Goal: Communication & Community: Answer question/provide support

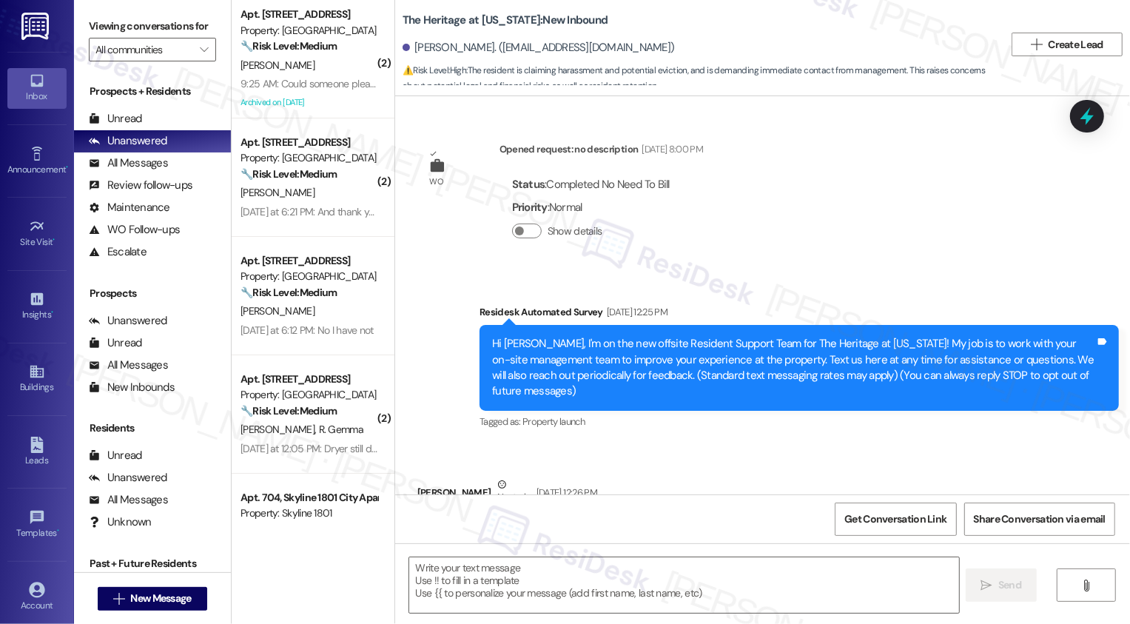
scroll to position [4216, 0]
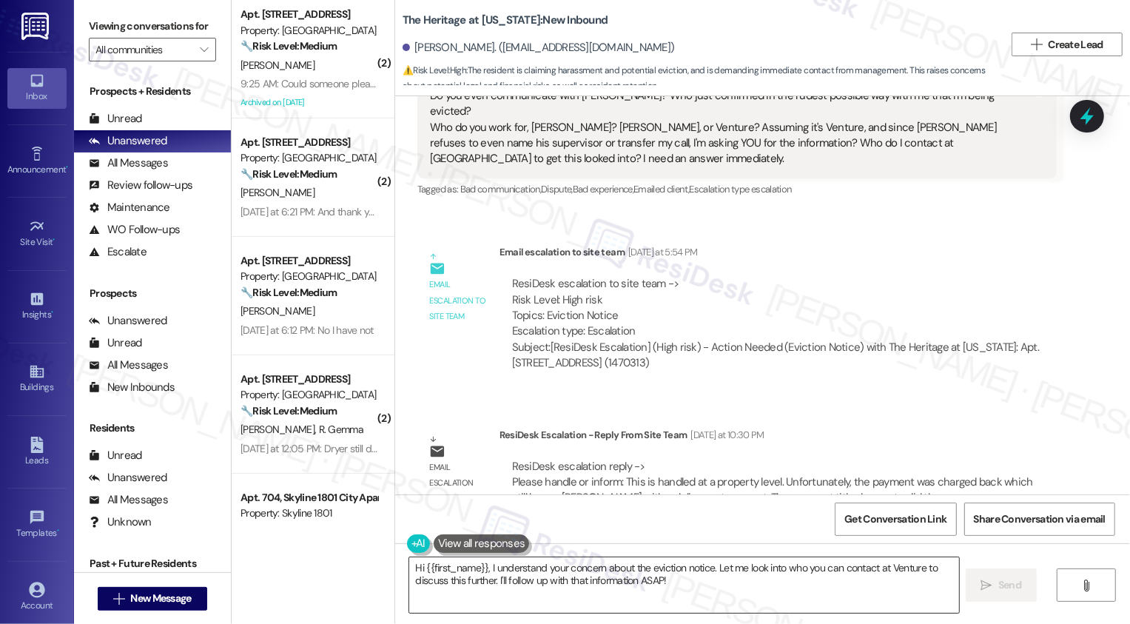
click at [508, 584] on textarea "Hi {{first_name}}, I understand your concern about the eviction notice. Let me …" at bounding box center [684, 584] width 550 height 55
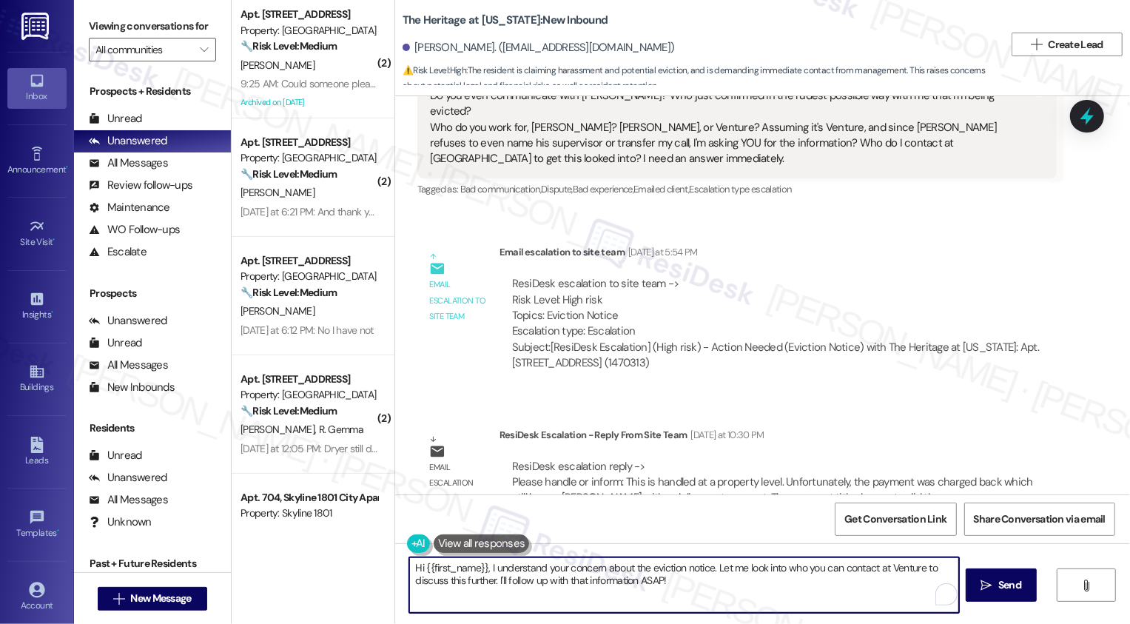
drag, startPoint x: 710, startPoint y: 566, endPoint x: 736, endPoint y: 582, distance: 30.6
click at [736, 582] on textarea "Hi {{first_name}}, I understand your concern about the eviction notice. Let me …" at bounding box center [684, 584] width 550 height 55
paste textarea "[URL][DOMAIN_NAME]"
paste textarea "The recent payment was charged back, which unfortunately still leaves your acco…"
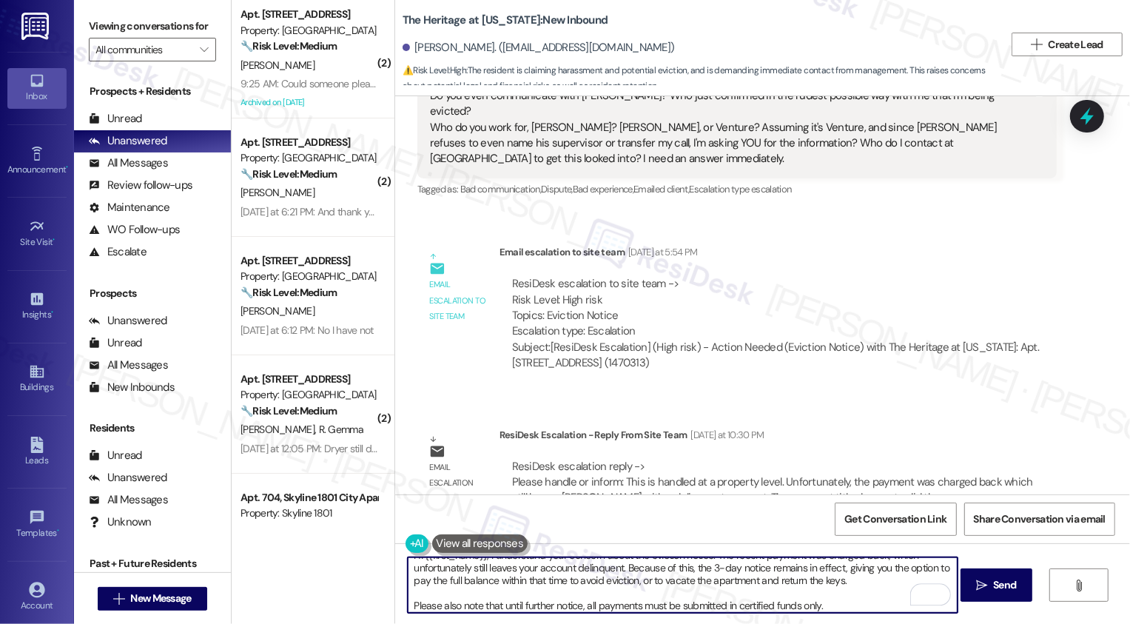
scroll to position [0, 0]
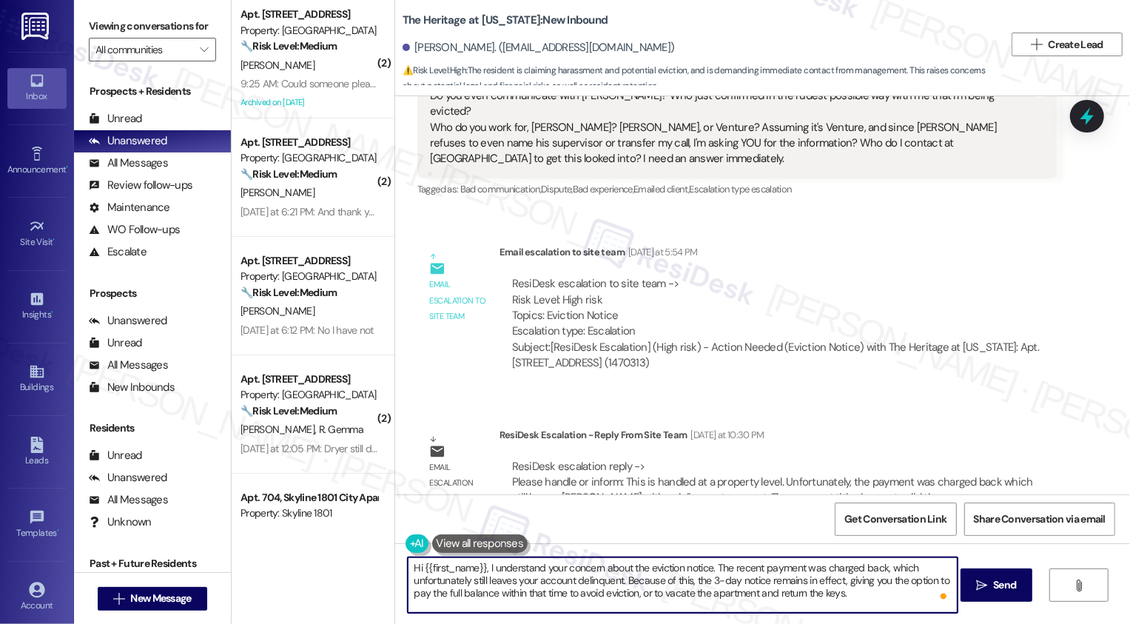
click at [709, 564] on textarea "Hi {{first_name}}, I understand your concern about the eviction notice. The rec…" at bounding box center [683, 584] width 550 height 55
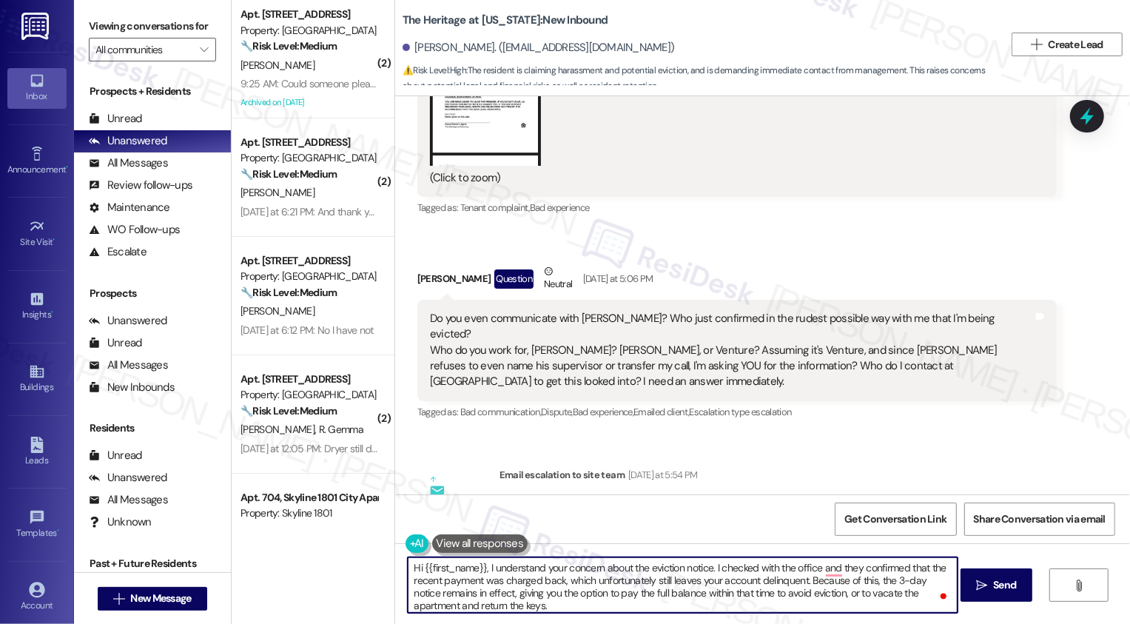
scroll to position [3979, 0]
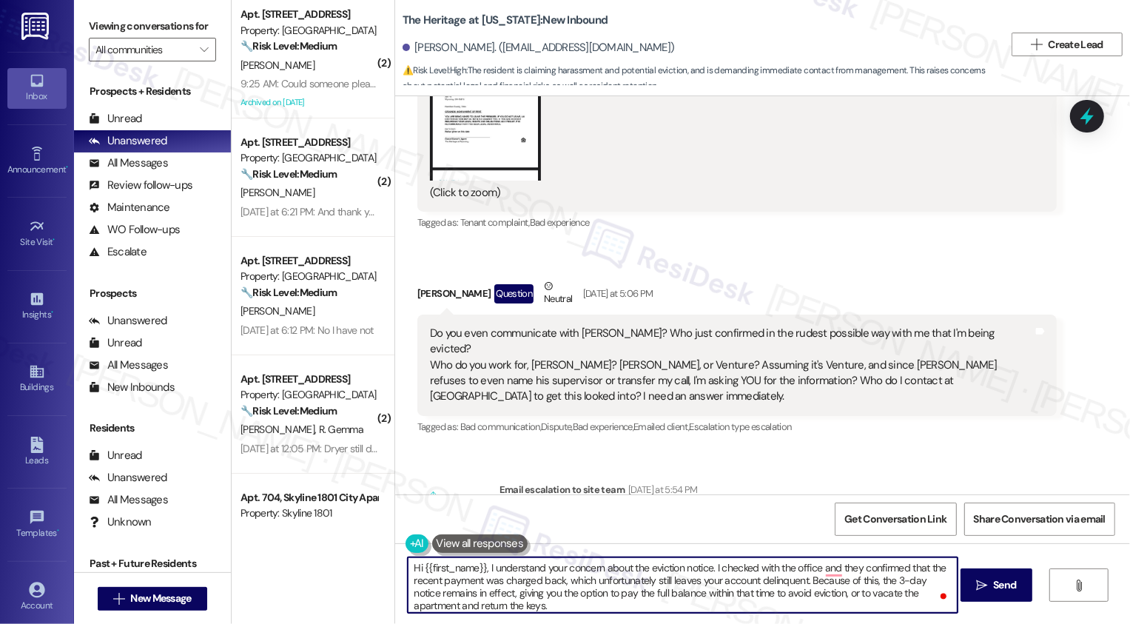
click at [667, 573] on textarea "Hi {{first_name}}, I understand your concern about the eviction notice. I check…" at bounding box center [683, 584] width 550 height 55
click at [821, 570] on textarea "Hi {{first_name}}, I understand your concern about the eviction notice. I check…" at bounding box center [683, 584] width 550 height 55
click at [520, 596] on textarea "Hi {{first_name}}, I understand your concern about the eviction notice. I check…" at bounding box center [683, 584] width 550 height 55
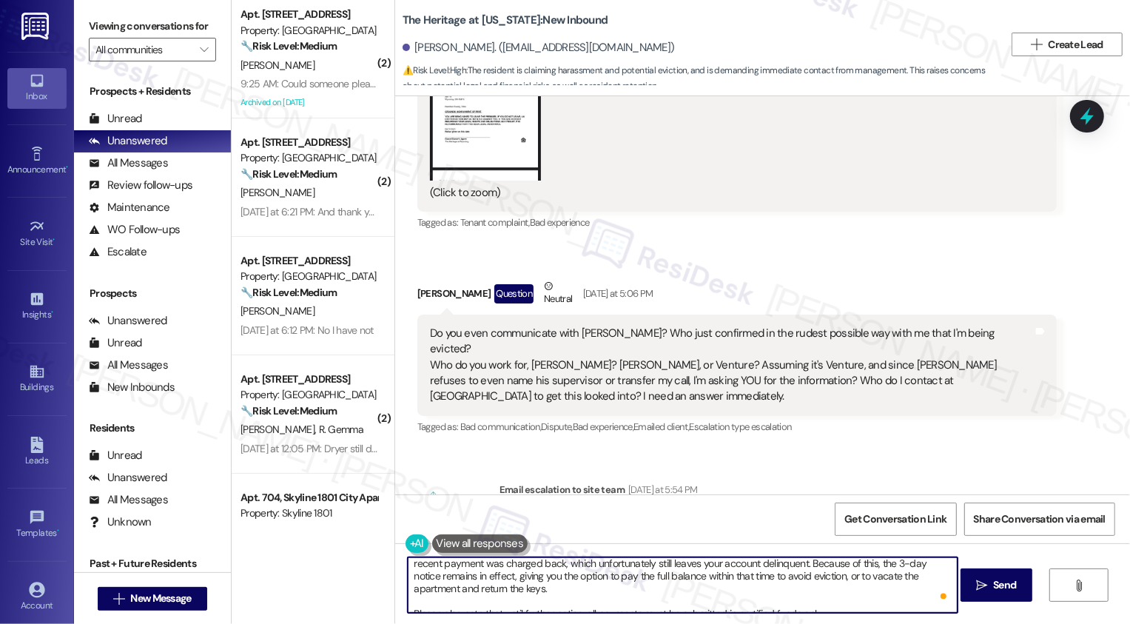
scroll to position [0, 0]
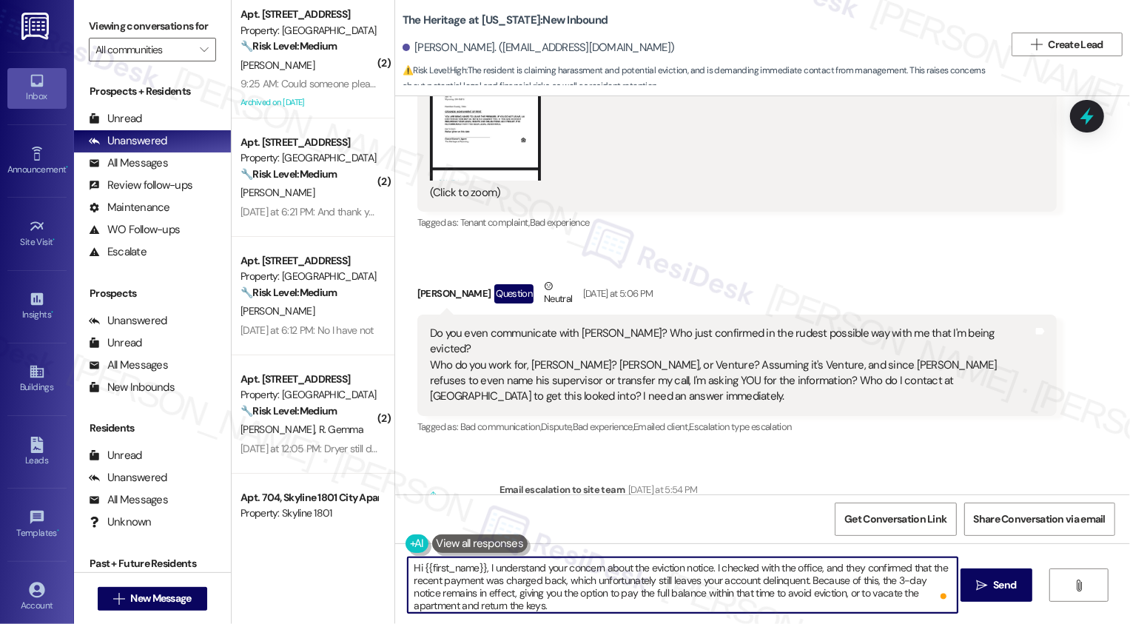
click at [638, 572] on textarea "Hi {{first_name}}, I understand your concern about the eviction notice. I check…" at bounding box center [683, 584] width 550 height 55
click at [417, 582] on textarea "Hi {{first_name}}, I understand your concern about the eviction notice. I check…" at bounding box center [683, 584] width 550 height 55
type textarea "Hi {{first_name}}, I understand your concern about the eviction notice. I check…"
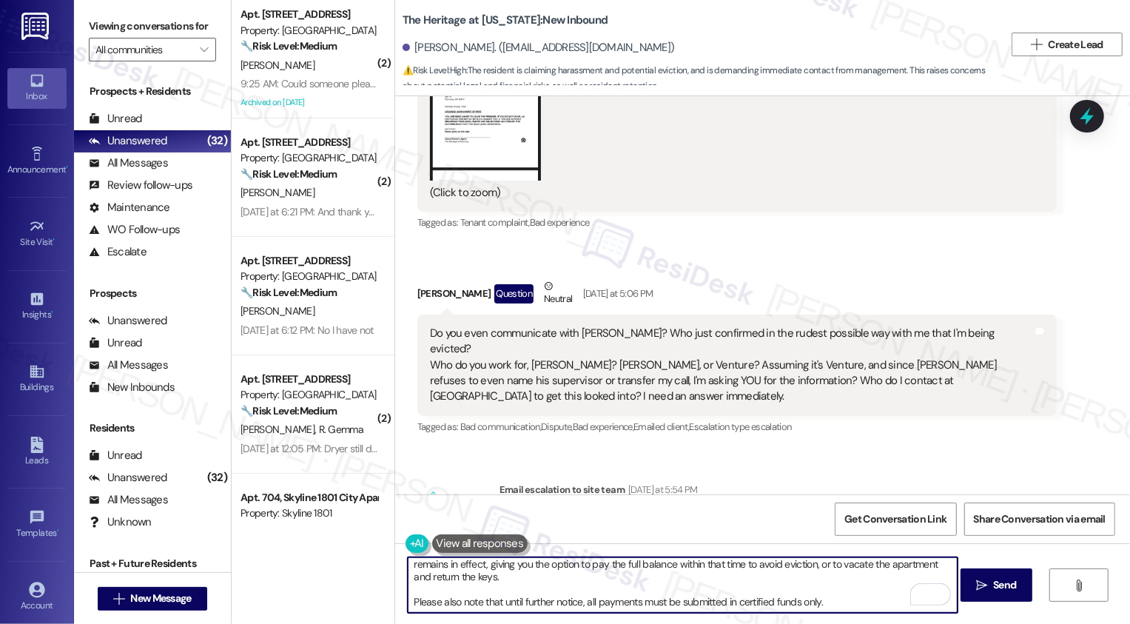
click at [856, 609] on textarea "Hi {{first_name}}, I understand your concern about the eviction notice. I check…" at bounding box center [683, 584] width 550 height 55
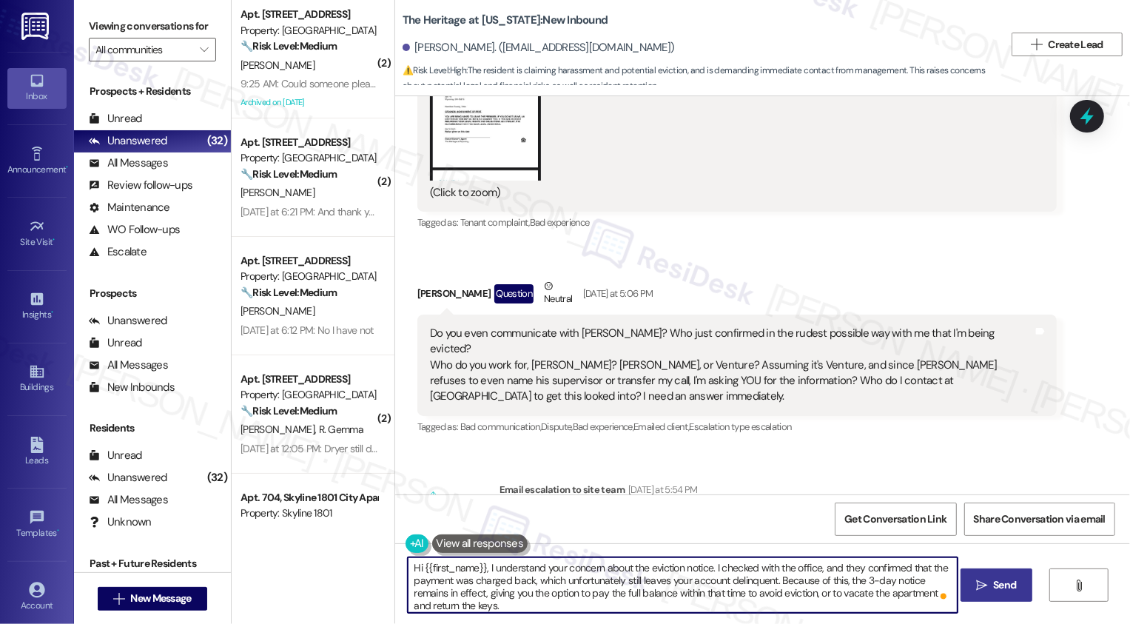
click at [981, 588] on icon "" at bounding box center [981, 585] width 11 height 12
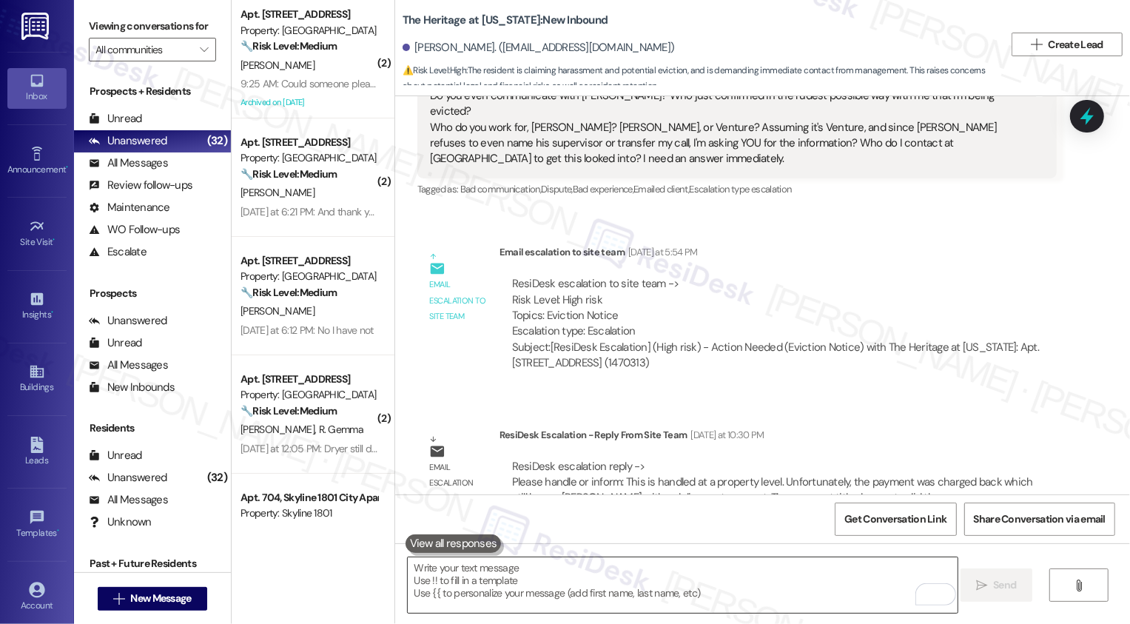
click at [421, 567] on textarea "To enrich screen reader interactions, please activate Accessibility in Grammarl…" at bounding box center [683, 584] width 550 height 55
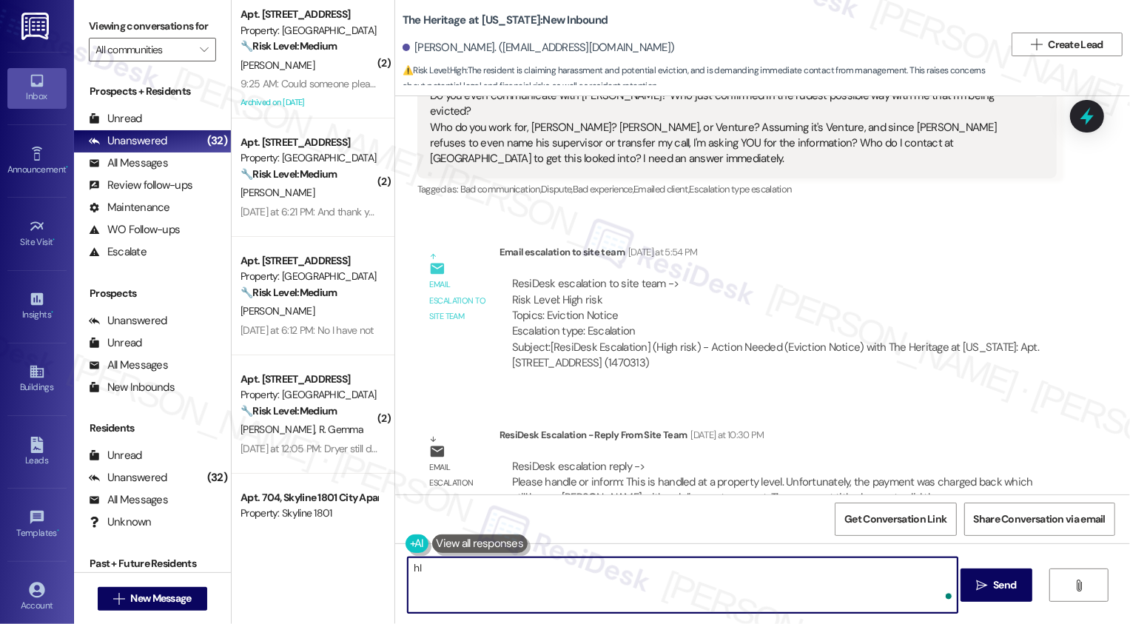
paste textarea "This is handled at a property level."
type textarea "hI This is handled at a property level."
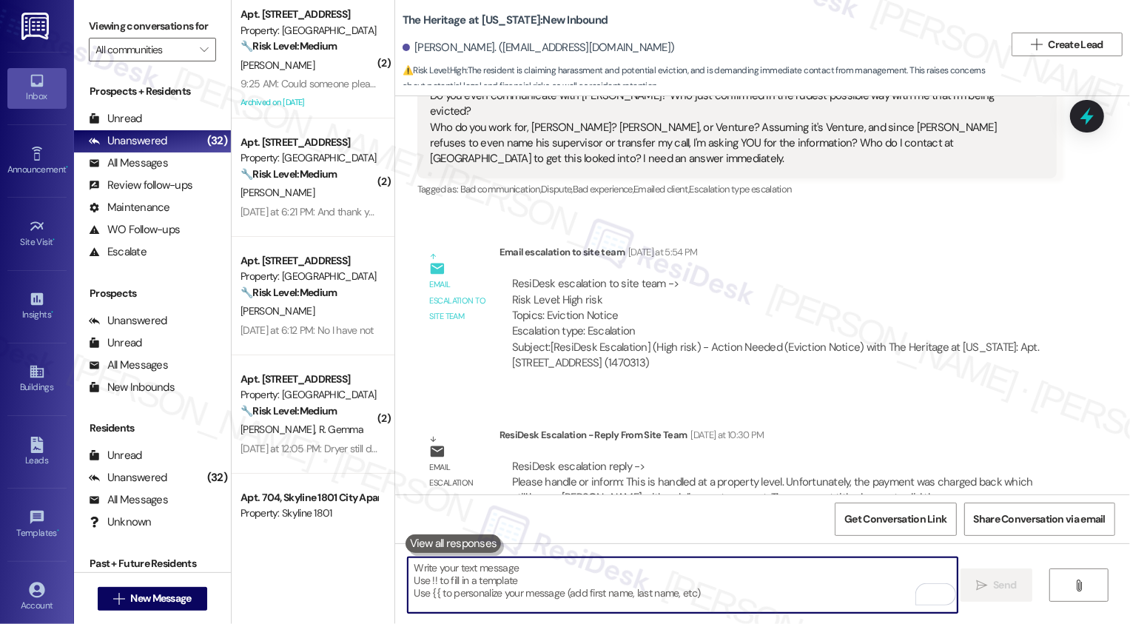
click at [479, 576] on textarea "To enrich screen reader interactions, please activate Accessibility in Grammarl…" at bounding box center [683, 584] width 550 height 55
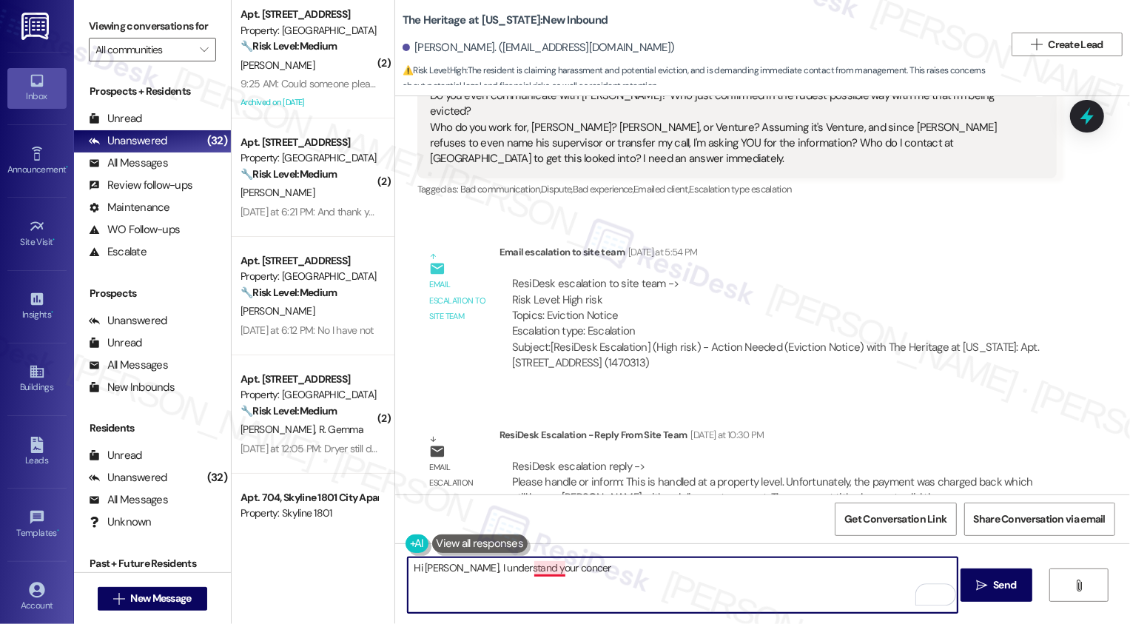
drag, startPoint x: 453, startPoint y: 569, endPoint x: 695, endPoint y: 575, distance: 242.0
click at [693, 575] on textarea "Hi James, I understand your concer" at bounding box center [683, 584] width 550 height 55
paste textarea "The recent payment was charged back, which unfortunately still leaves your acco…"
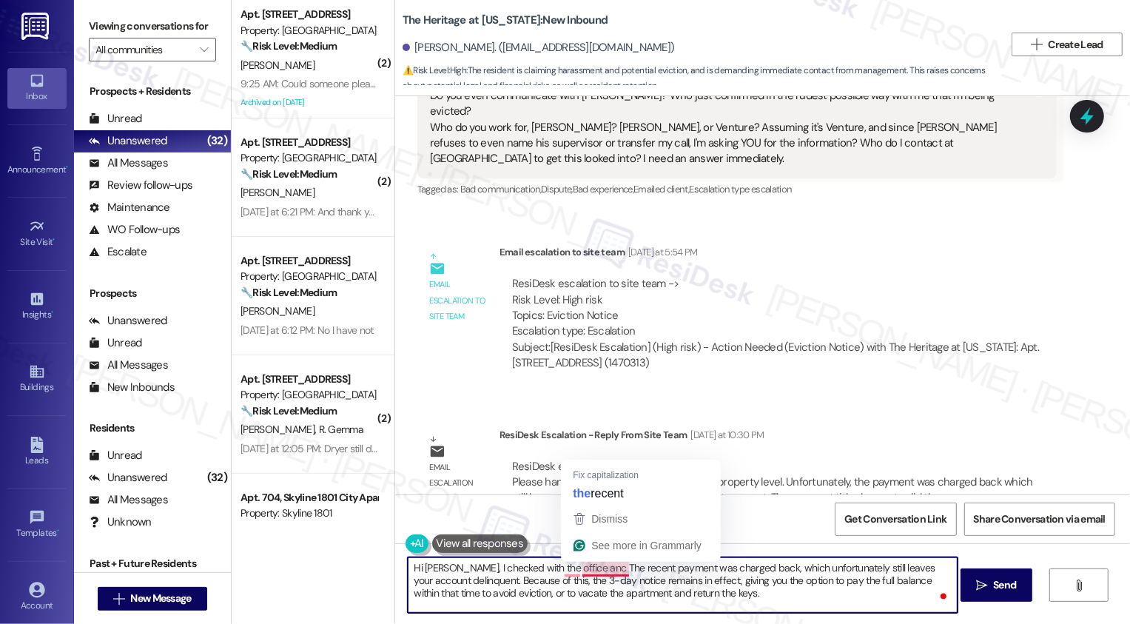
click at [573, 568] on textarea "Hi James, I checked with the office anc The recent payment was charged back, wh…" at bounding box center [683, 584] width 550 height 55
click at [590, 569] on textarea "Hi James, I checked with the office, and the confirmed that the recent payment …" at bounding box center [683, 584] width 550 height 55
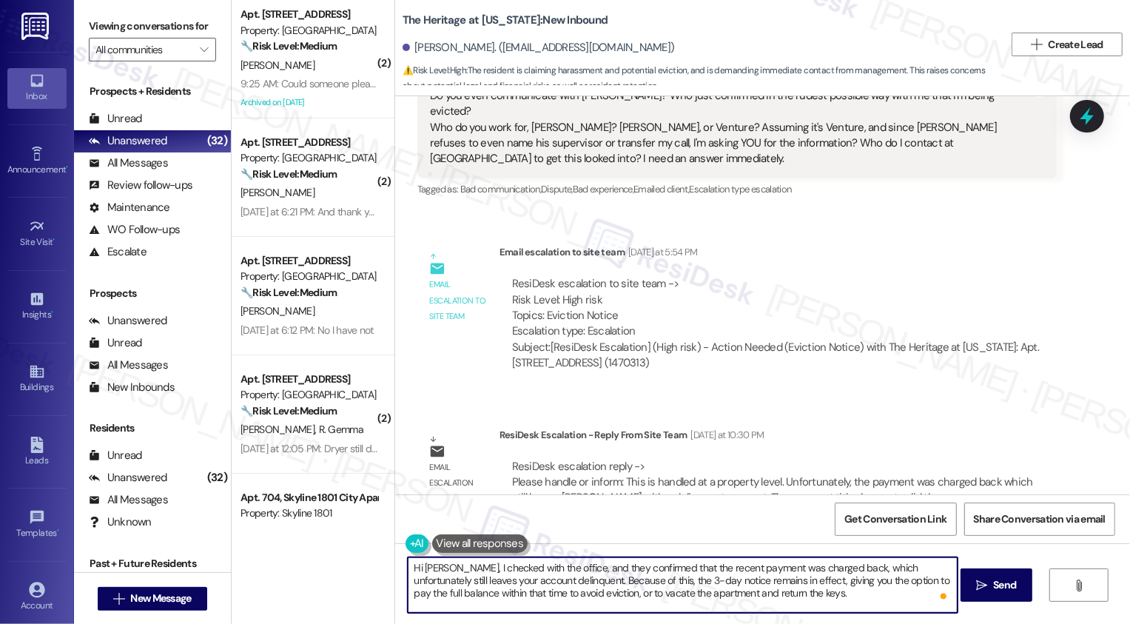
click at [699, 570] on textarea "Hi James, I checked with the office, and they confirmed that the recent payment…" at bounding box center [683, 584] width 550 height 55
click at [626, 587] on textarea "Hi James, I checked with the office, and they confirmed that the payment was ch…" at bounding box center [683, 584] width 550 height 55
click at [477, 582] on textarea "Hi James, I checked with the office, and they confirmed that the payment was ch…" at bounding box center [683, 584] width 550 height 55
click at [431, 570] on textarea "Hi James, I checked with the office, and they confirmed that the payment was ch…" at bounding box center [683, 584] width 550 height 55
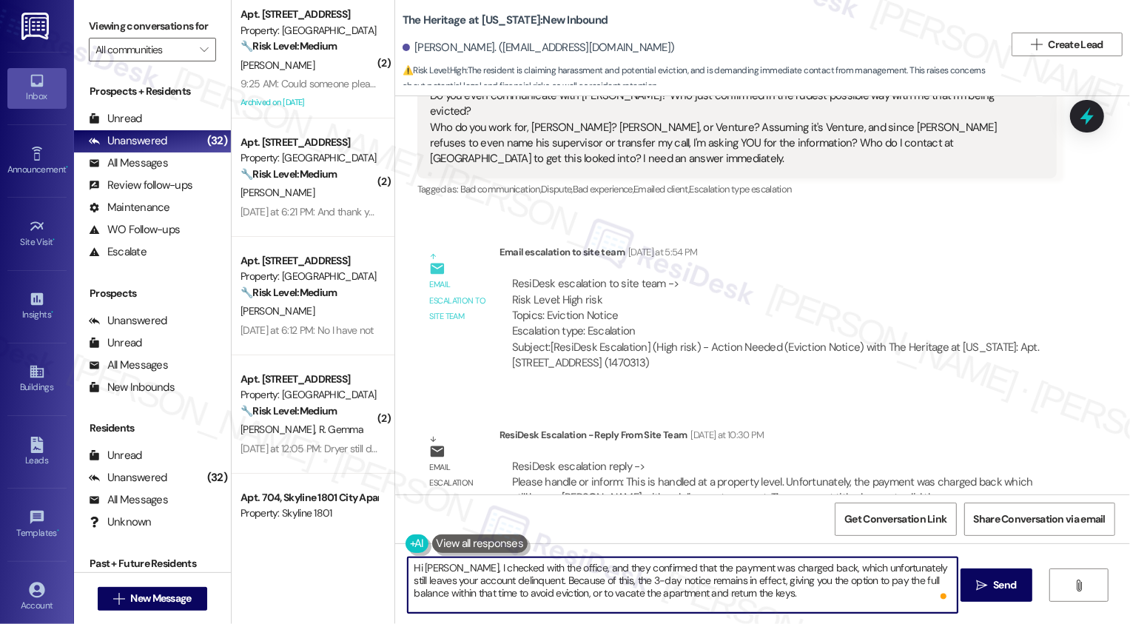
click at [498, 570] on textarea "Hi James, I checked with the office, and they confirmed that the payment was ch…" at bounding box center [683, 584] width 550 height 55
click at [444, 587] on textarea "Hi James, I checked with the office, and they confirmed that the payment was ch…" at bounding box center [683, 584] width 550 height 55
click at [481, 579] on textarea "Hi James, I checked with the office, and they confirmed that the payment was ch…" at bounding box center [683, 584] width 550 height 55
click at [414, 570] on textarea "Hi James, I checked with the office, and they confirmed that the payment was ch…" at bounding box center [683, 584] width 550 height 55
click at [446, 571] on textarea "Hi James, I checked with the office, and they confirmed that the payment was ch…" at bounding box center [683, 584] width 550 height 55
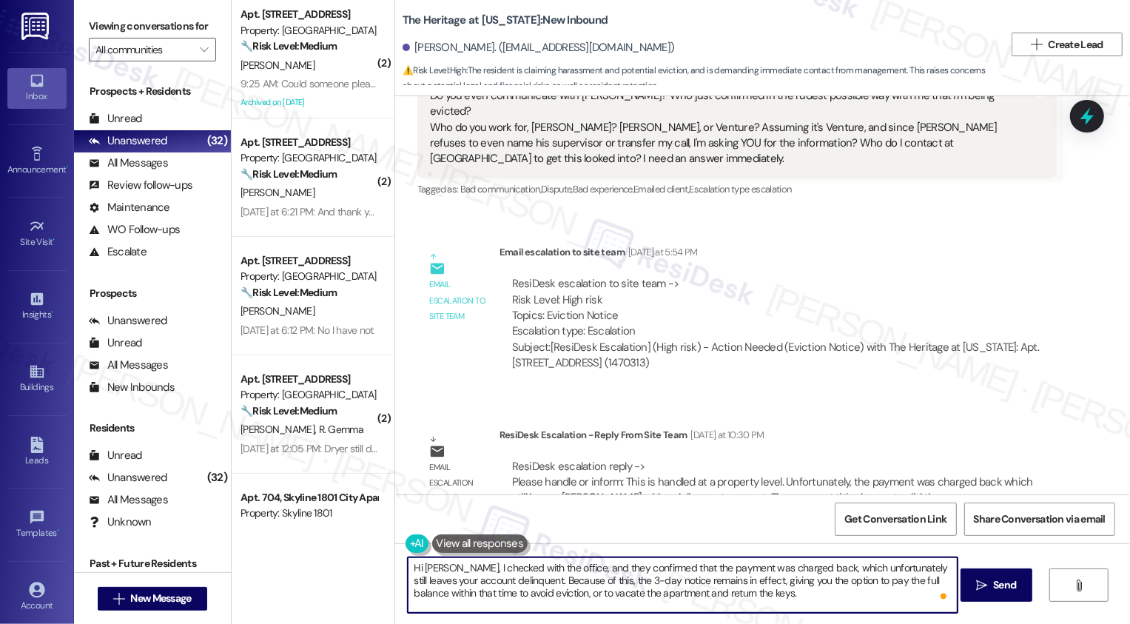
click at [471, 572] on textarea "Hi James, I checked with the office, and they confirmed that the payment was ch…" at bounding box center [683, 584] width 550 height 55
click at [548, 573] on textarea "Hi James, I checked with the office, and they confirmed that the payment was ch…" at bounding box center [683, 584] width 550 height 55
click at [579, 568] on textarea "Hi James, I checked with the office, and they confirmed that the payment was ch…" at bounding box center [683, 584] width 550 height 55
click at [646, 566] on textarea "Hi James, I checked with the office, and they confirmed that the payment was ch…" at bounding box center [683, 584] width 550 height 55
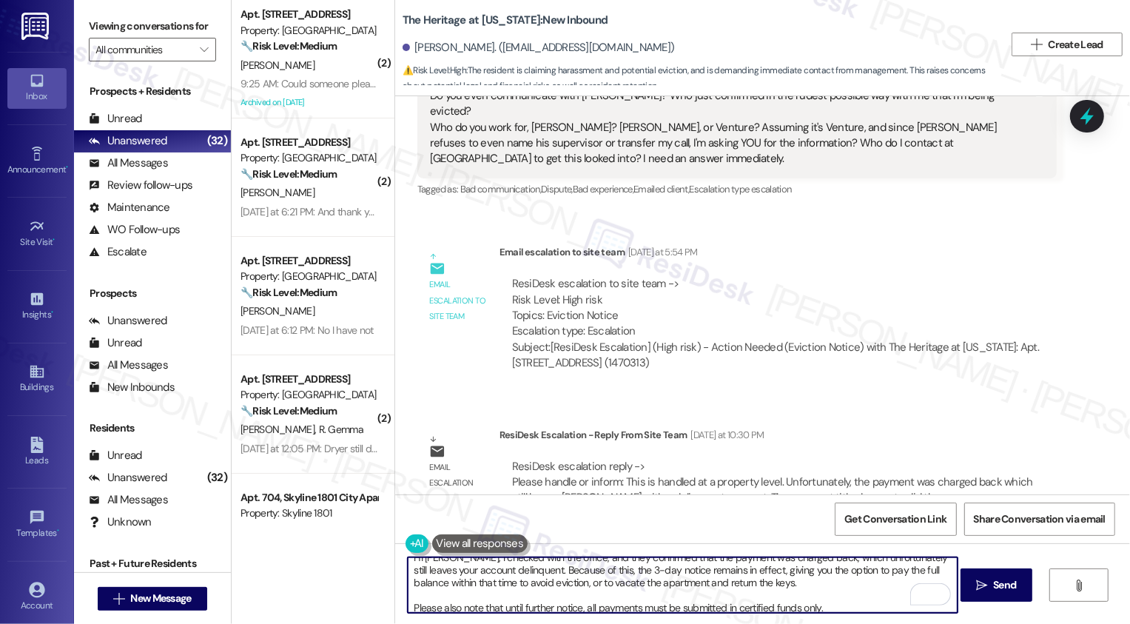
click at [680, 591] on textarea "Hi James, I checked with the office, and they confirmed that the payment was ch…" at bounding box center [683, 584] width 550 height 55
click at [535, 582] on textarea "Hi James, I checked with the office, and they confirmed that the payment was ch…" at bounding box center [683, 584] width 550 height 55
click at [639, 597] on textarea "Hi James, I checked with the office, and they confirmed that the payment was ch…" at bounding box center [683, 584] width 550 height 55
click at [818, 608] on textarea "Hi James, I checked with the office, and they confirmed that the payment was ch…" at bounding box center [683, 584] width 550 height 55
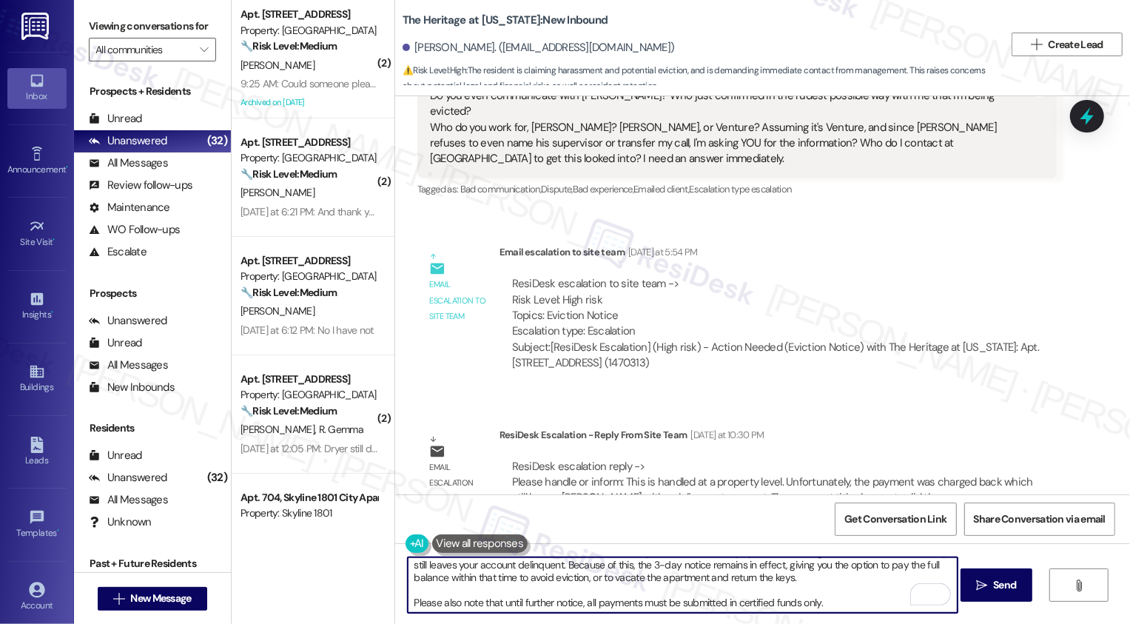
drag, startPoint x: 474, startPoint y: 603, endPoint x: 361, endPoint y: 603, distance: 113.2
click at [361, 603] on div "( 2 ) Apt. 1801, 1001 E. Bayaud Ave Property: Bayaud Tower 🔧 Risk Level: Medium…" at bounding box center [681, 312] width 898 height 624
type textarea "Hi James, I checked with the office, and they confirmed that the payment was ch…"
click at [985, 576] on button " Send" at bounding box center [996, 584] width 72 height 33
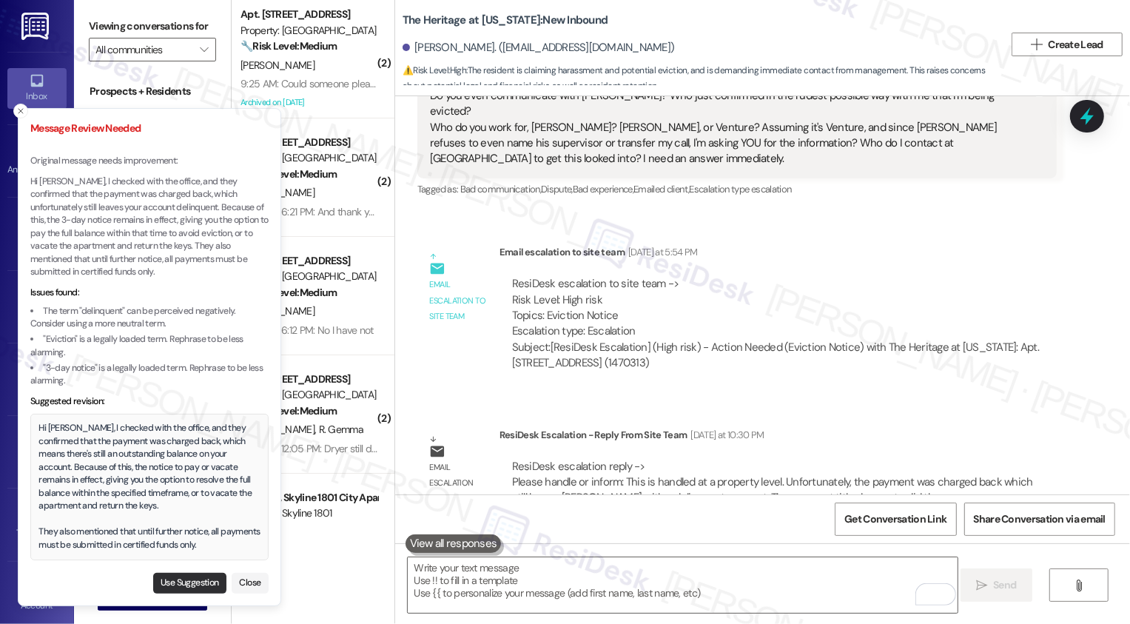
click at [181, 579] on button "Use Suggestion" at bounding box center [189, 583] width 73 height 21
type textarea "Hi James, I checked with the office, and they confirmed that the payment was ch…"
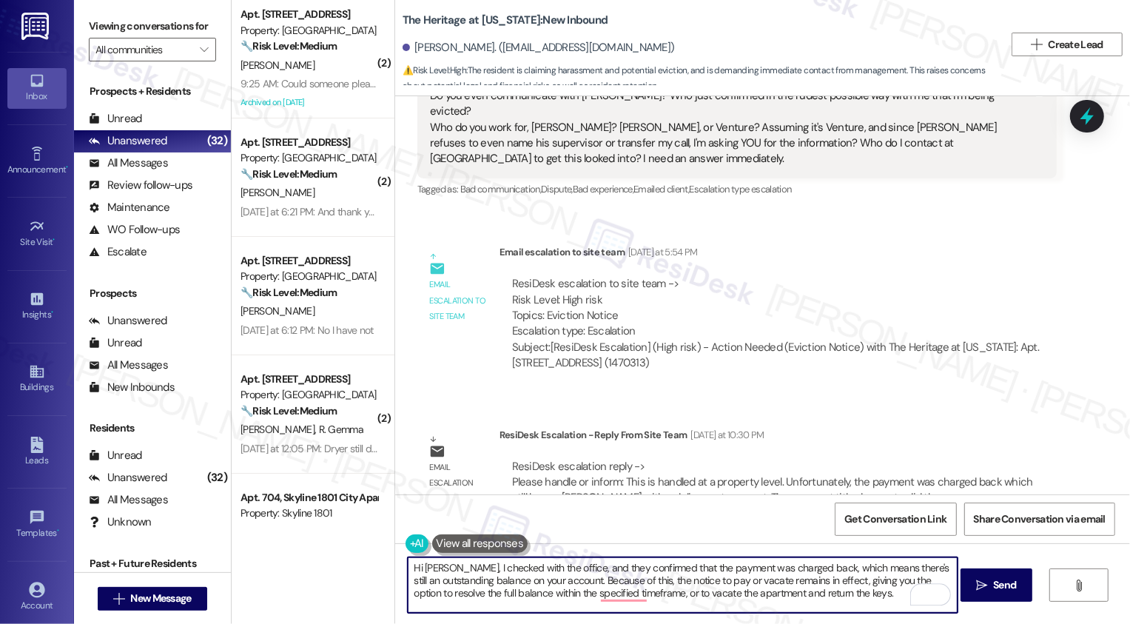
click at [502, 582] on textarea "Hi James, I checked with the office, and they confirmed that the payment was ch…" at bounding box center [683, 584] width 550 height 55
click at [602, 595] on textarea "Hi James, I checked with the office, and they confirmed that the payment was ch…" at bounding box center [683, 584] width 550 height 55
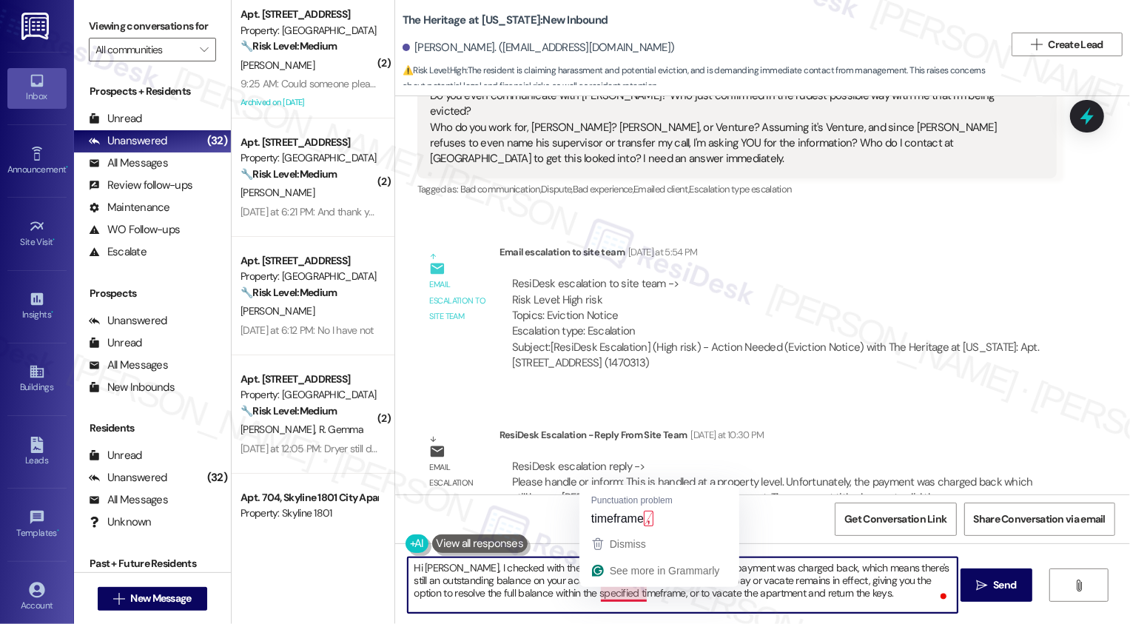
click at [667, 593] on textarea "Hi James, I checked with the office, and they confirmed that the payment was ch…" at bounding box center [683, 584] width 550 height 55
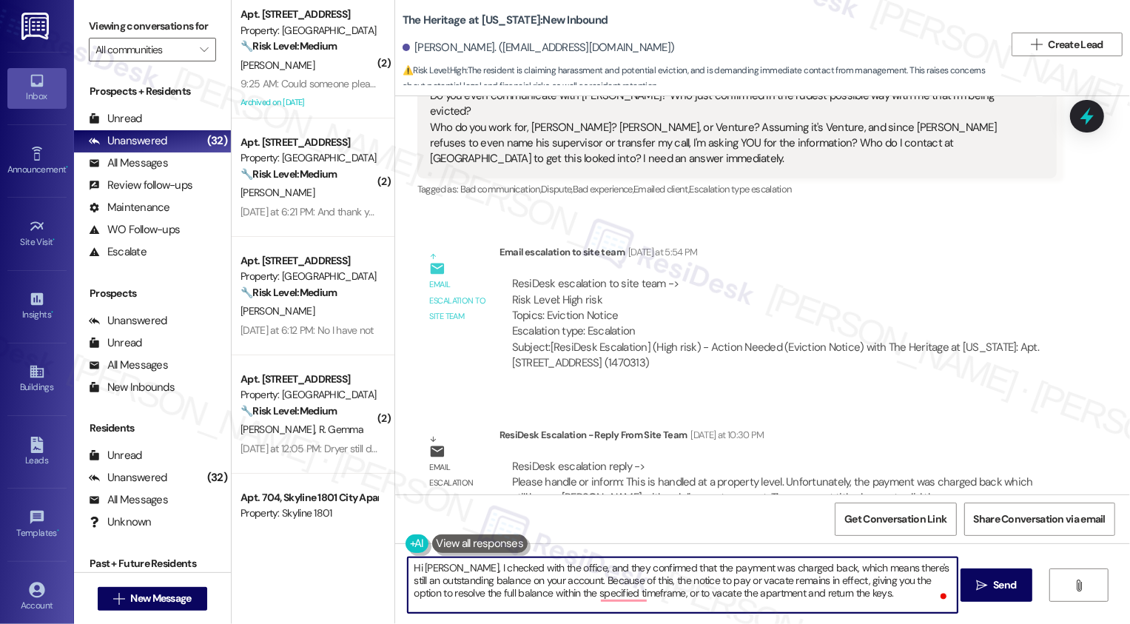
click at [622, 576] on textarea "Hi James, I checked with the office, and they confirmed that the payment was ch…" at bounding box center [683, 584] width 550 height 55
click at [716, 582] on textarea "Hi James, I checked with the office, and they confirmed that the payment was ch…" at bounding box center [683, 584] width 550 height 55
click at [684, 581] on textarea "Hi James, I checked with the office, and they confirmed that the payment was ch…" at bounding box center [683, 584] width 550 height 55
click at [744, 580] on textarea "Hi James, I checked with the office, and they confirmed that the payment was ch…" at bounding box center [683, 584] width 550 height 55
click at [767, 584] on textarea "Hi James, I checked with the office, and they confirmed that the payment was ch…" at bounding box center [683, 584] width 550 height 55
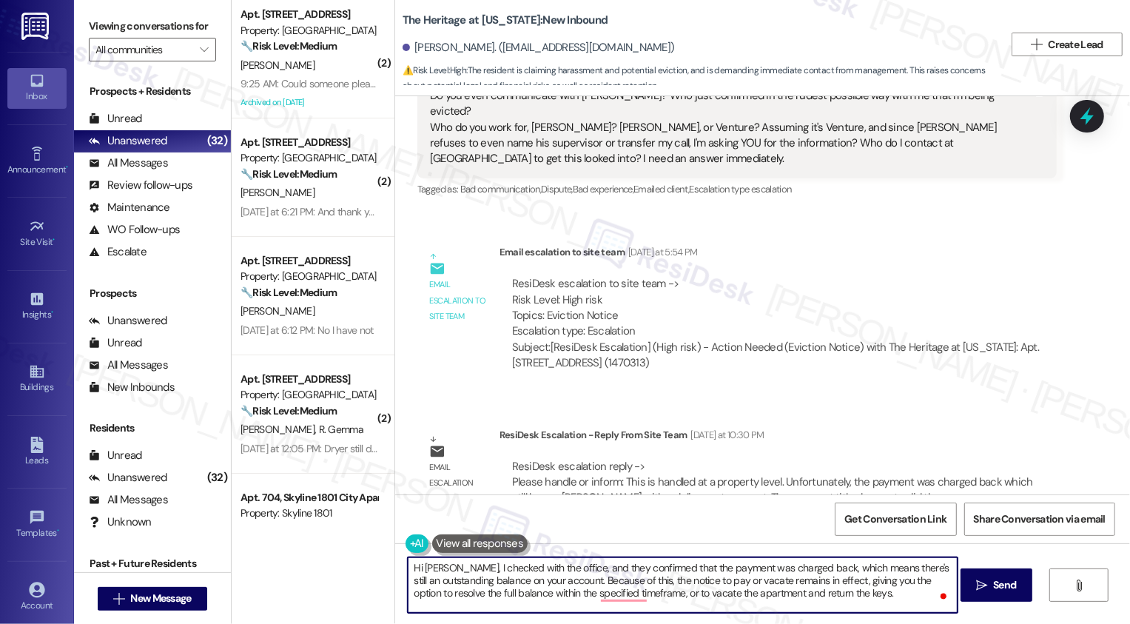
click at [872, 587] on textarea "Hi James, I checked with the office, and they confirmed that the payment was ch…" at bounding box center [683, 584] width 550 height 55
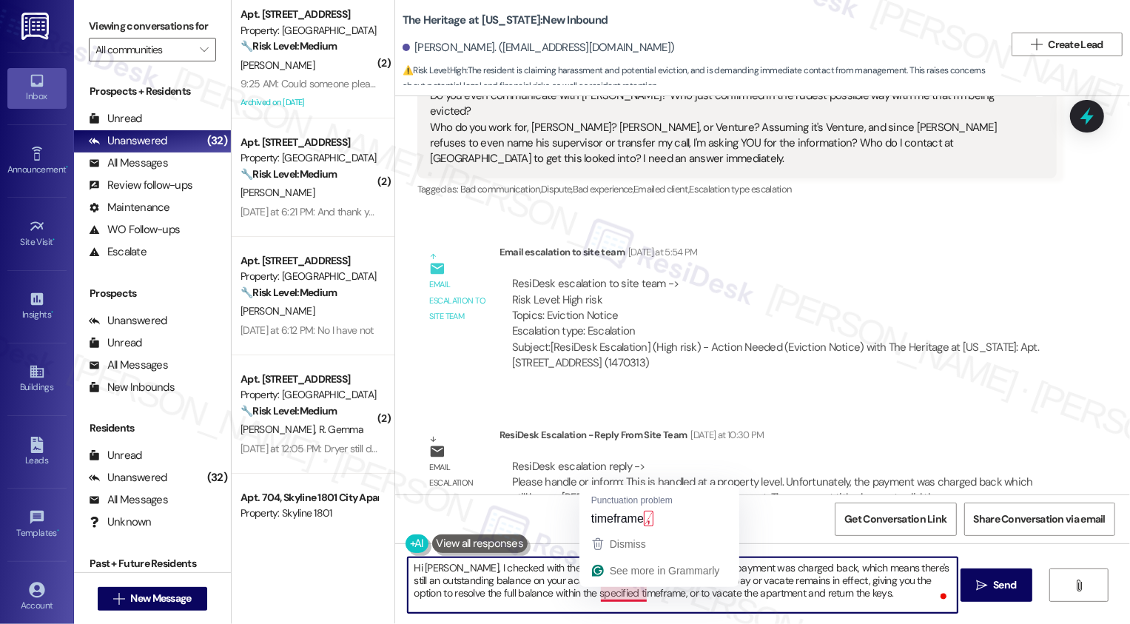
click at [614, 599] on textarea "Hi James, I checked with the office, and they confirmed that the payment was ch…" at bounding box center [683, 584] width 550 height 55
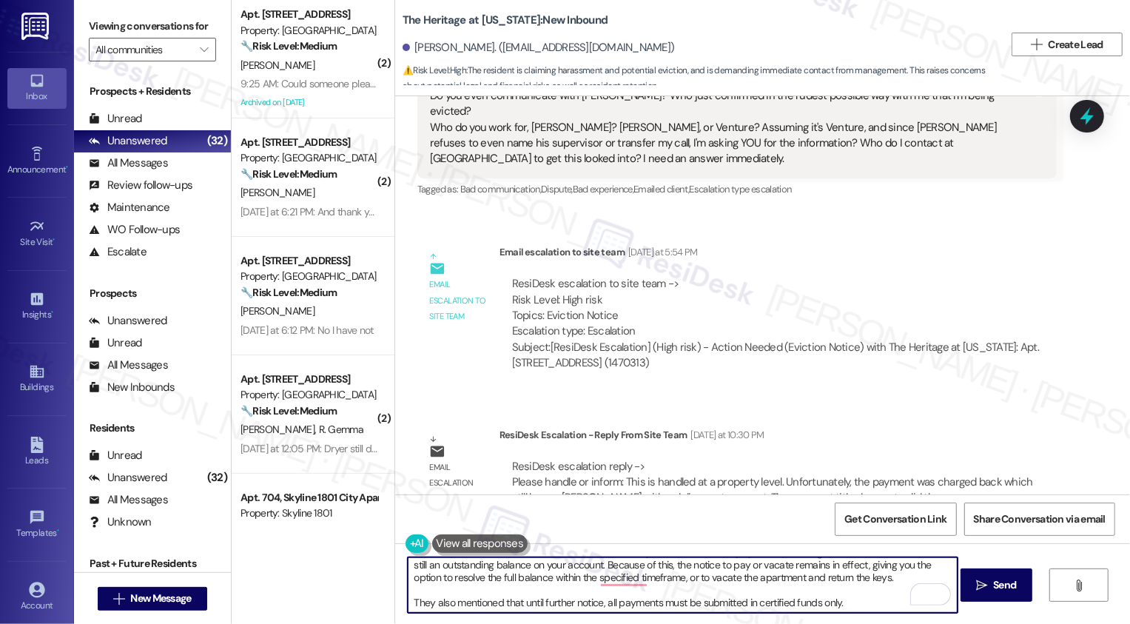
click at [535, 598] on textarea "Hi James, I checked with the office, and they confirmed that the payment was ch…" at bounding box center [683, 584] width 550 height 55
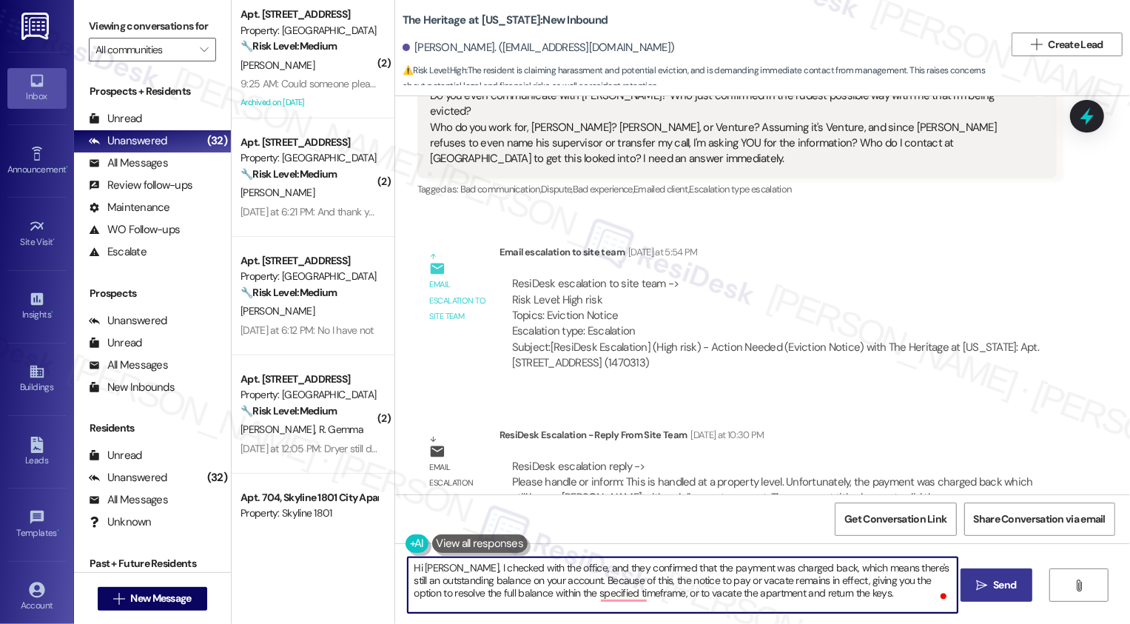
click at [990, 583] on span "Send" at bounding box center [1004, 585] width 29 height 16
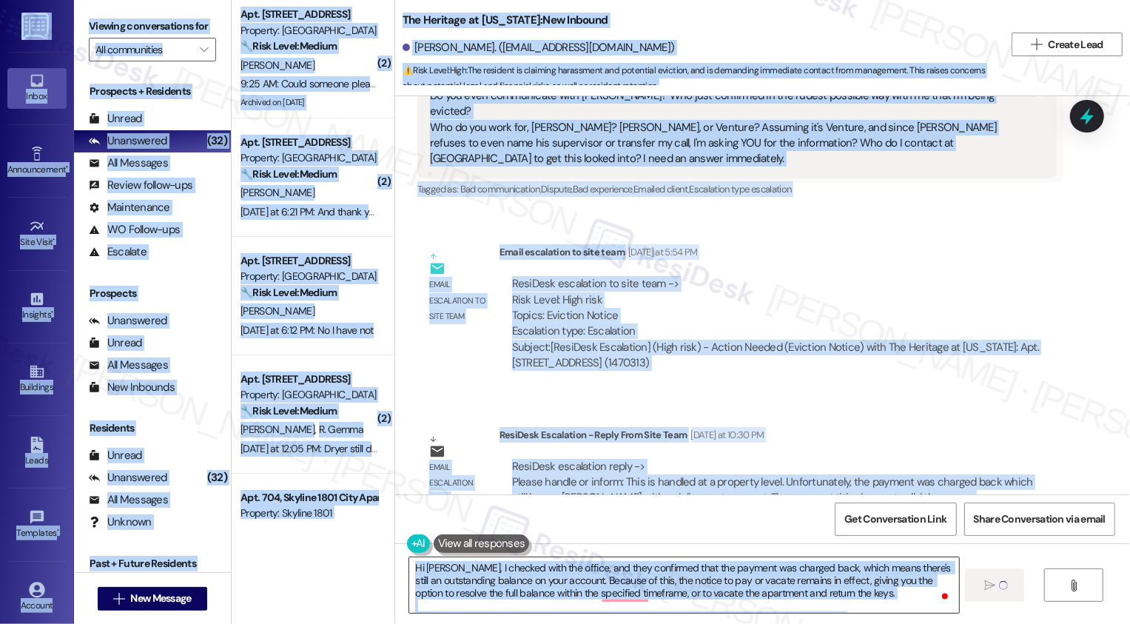
copy body "Inbox Go to Inbox Announcement • Send A Text Announcement Site Visit • Go to Si…"
click at [777, 567] on textarea "Hi James, I checked with the office, and they confirmed that the payment was ch…" at bounding box center [684, 584] width 550 height 55
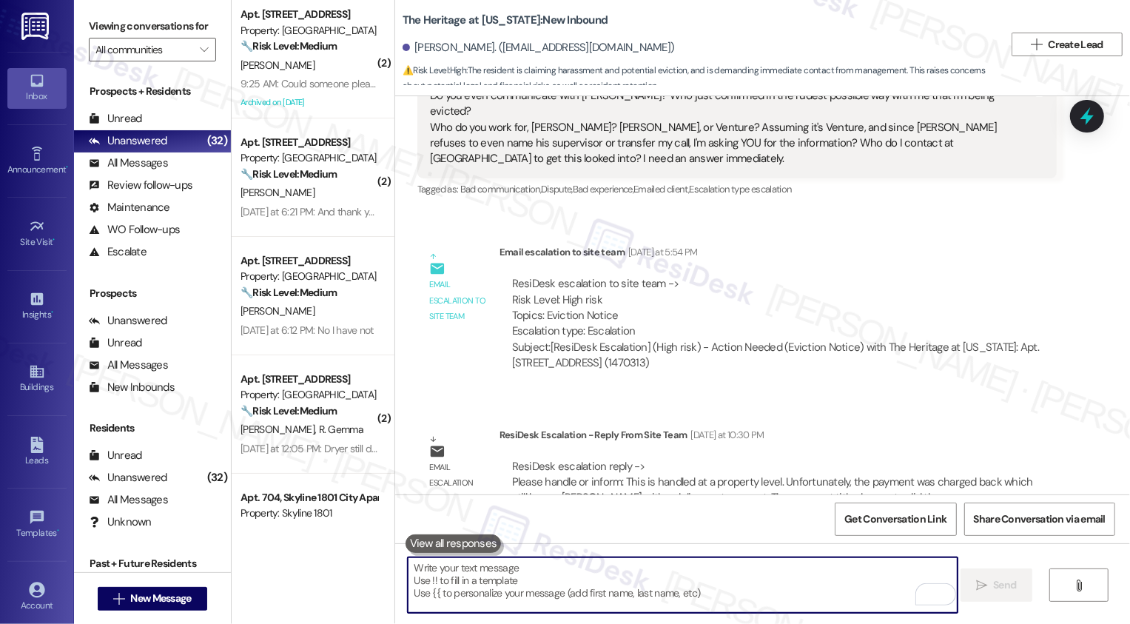
click at [642, 570] on textarea "To enrich screen reader interactions, please activate Accessibility in Grammarl…" at bounding box center [683, 584] width 550 height 55
paste textarea "ResiDesk Logo Inbox Announcement• Site Visit• Insights• Buildings Leads Templat…"
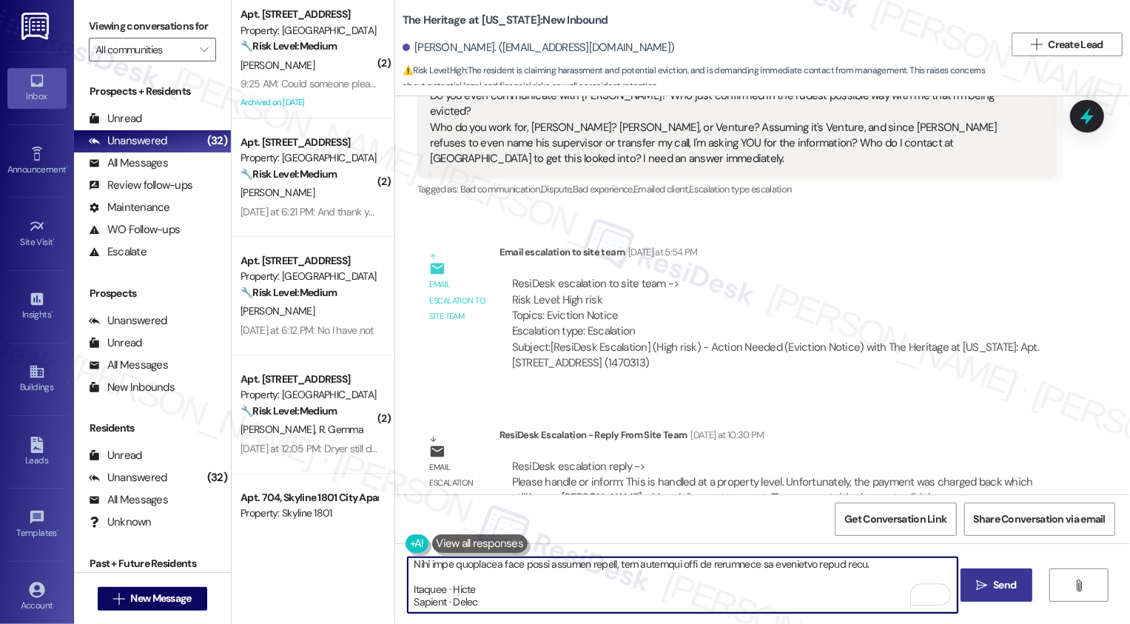
scroll to position [3271, 0]
drag, startPoint x: 403, startPoint y: 568, endPoint x: 506, endPoint y: 623, distance: 116.9
click at [506, 623] on div " Send " at bounding box center [762, 598] width 735 height 111
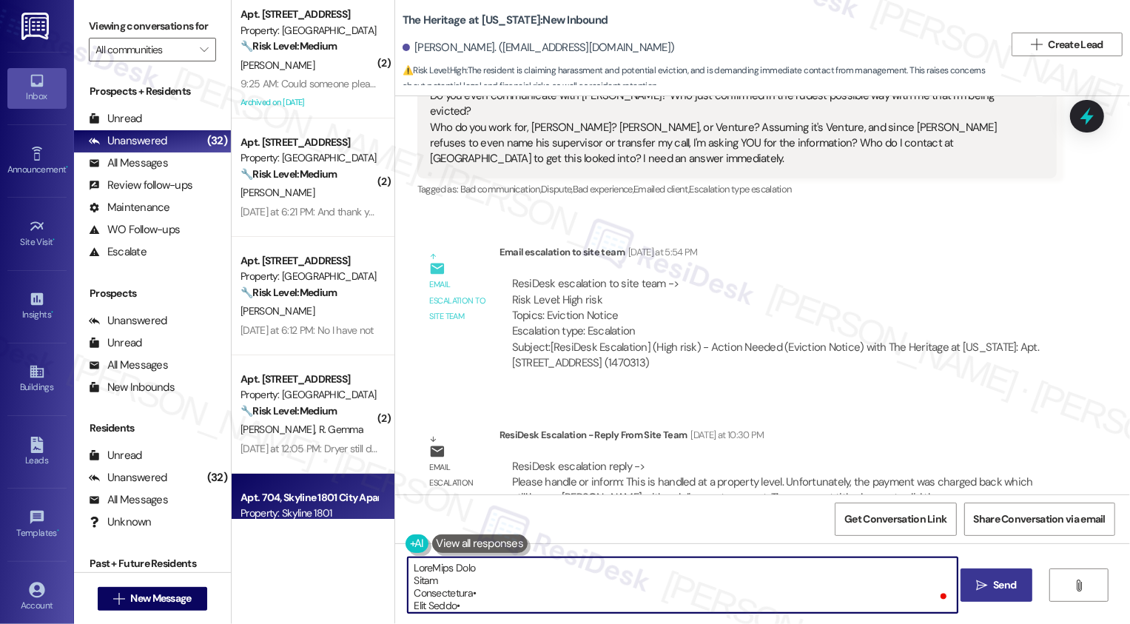
drag, startPoint x: 404, startPoint y: 603, endPoint x: 368, endPoint y: 486, distance: 122.2
click at [368, 486] on div "( 2 ) Apt. 1801, 1001 E. Bayaud Ave Property: Bayaud Tower 🔧 Risk Level: Medium…" at bounding box center [681, 312] width 898 height 624
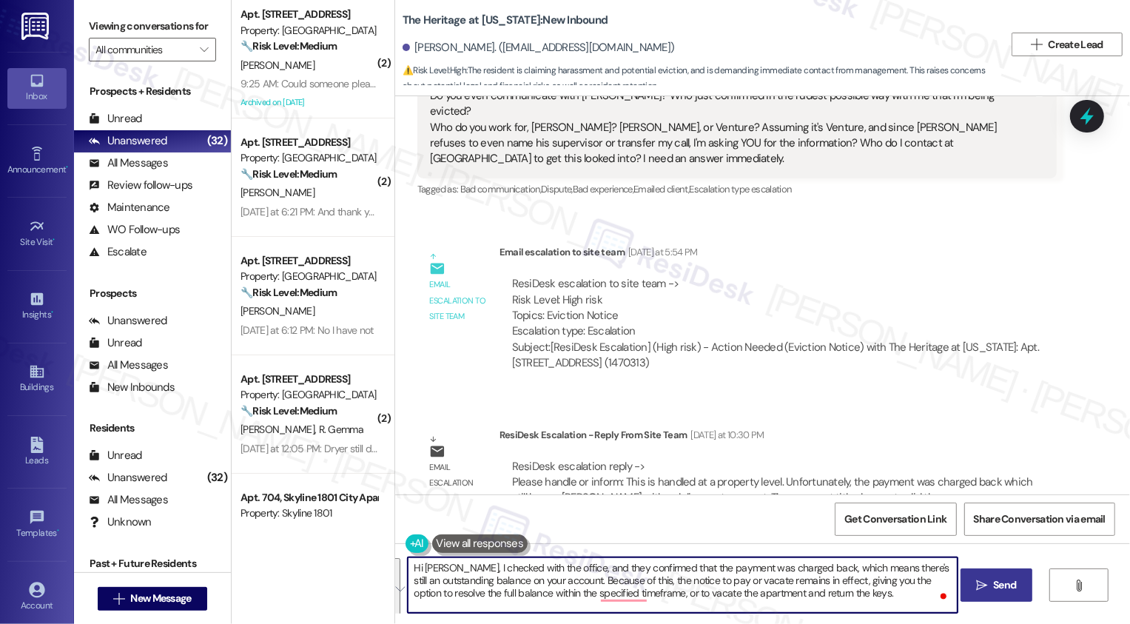
click at [493, 577] on textarea "Hi James, I checked with the office, and they confirmed that the payment was ch…" at bounding box center [683, 584] width 550 height 55
click at [525, 579] on textarea "Hi James, I checked with the office, and they confirmed that the payment was ch…" at bounding box center [683, 584] width 550 height 55
click at [591, 584] on textarea "Hi James, I checked with the office, and they confirmed that the payment was ch…" at bounding box center [683, 584] width 550 height 55
click at [608, 590] on textarea "Hi James, I checked with the office, and they confirmed that the payment was ch…" at bounding box center [683, 584] width 550 height 55
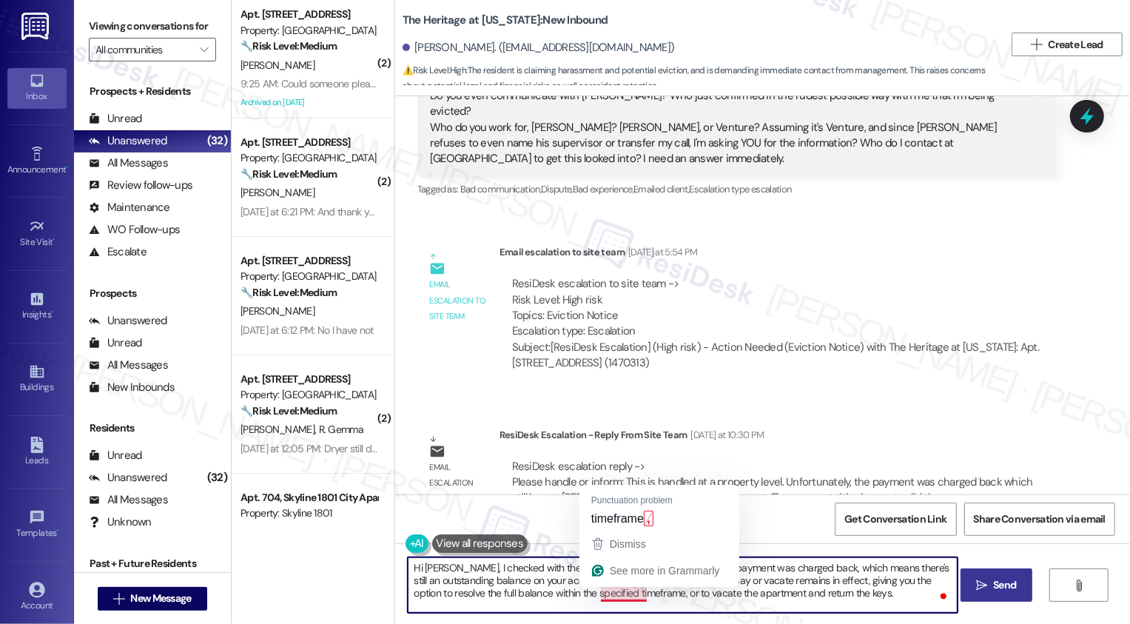
click at [648, 593] on textarea "Hi James, I checked with the office, and they confirmed that the payment was ch…" at bounding box center [683, 584] width 550 height 55
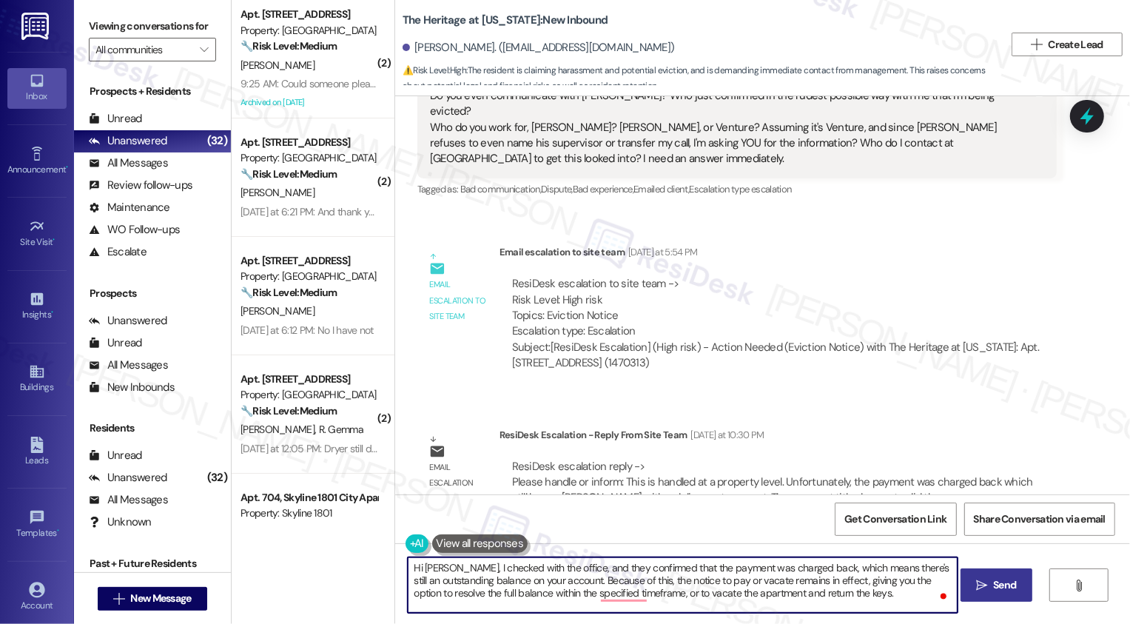
click at [662, 595] on textarea "Hi James, I checked with the office, and they confirmed that the payment was ch…" at bounding box center [683, 584] width 550 height 55
click at [780, 585] on textarea "Hi James, I checked with the office, and they confirmed that the payment was ch…" at bounding box center [683, 584] width 550 height 55
click at [740, 581] on textarea "Hi James, I checked with the office, and they confirmed that the payment was ch…" at bounding box center [683, 584] width 550 height 55
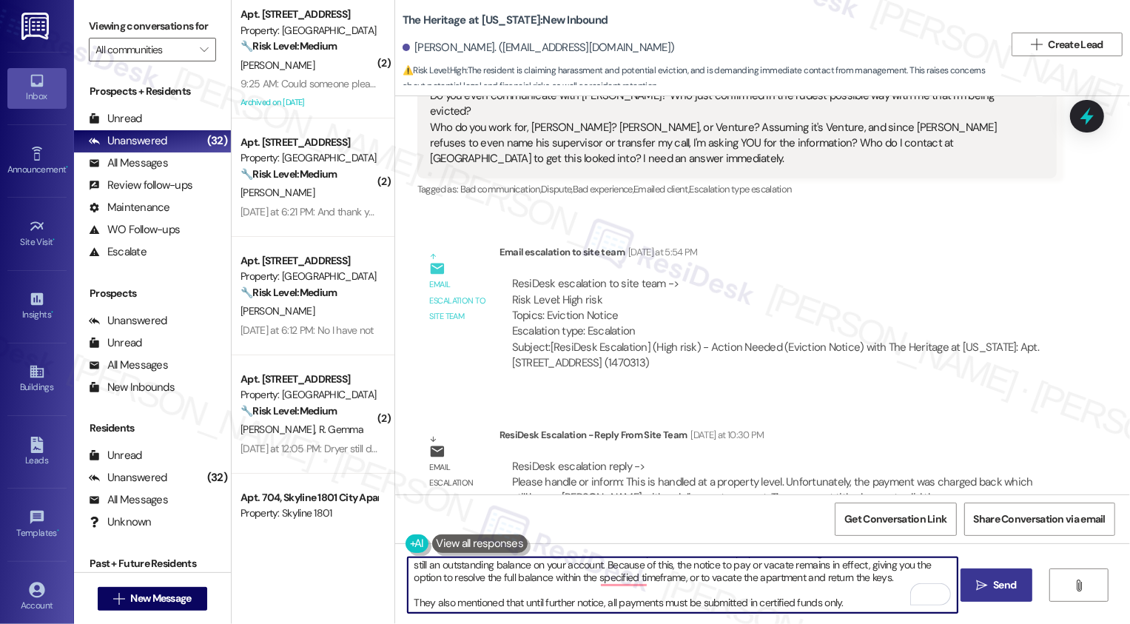
click at [669, 593] on textarea "Hi James, I checked with the office, and they confirmed that the payment was ch…" at bounding box center [683, 584] width 550 height 55
type textarea "Hi James, I checked with the office, and they confirmed that the payment was ch…"
click at [1005, 593] on button " Send" at bounding box center [996, 584] width 72 height 33
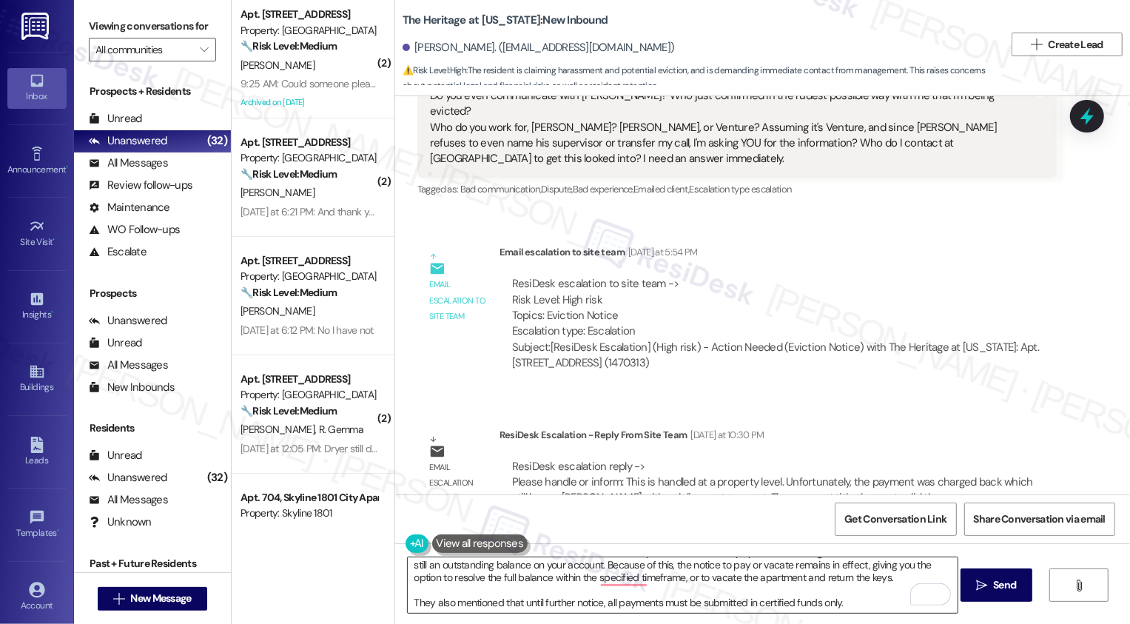
click at [545, 565] on textarea "Hi James, I checked with the office, and they confirmed that the payment was ch…" at bounding box center [683, 584] width 550 height 55
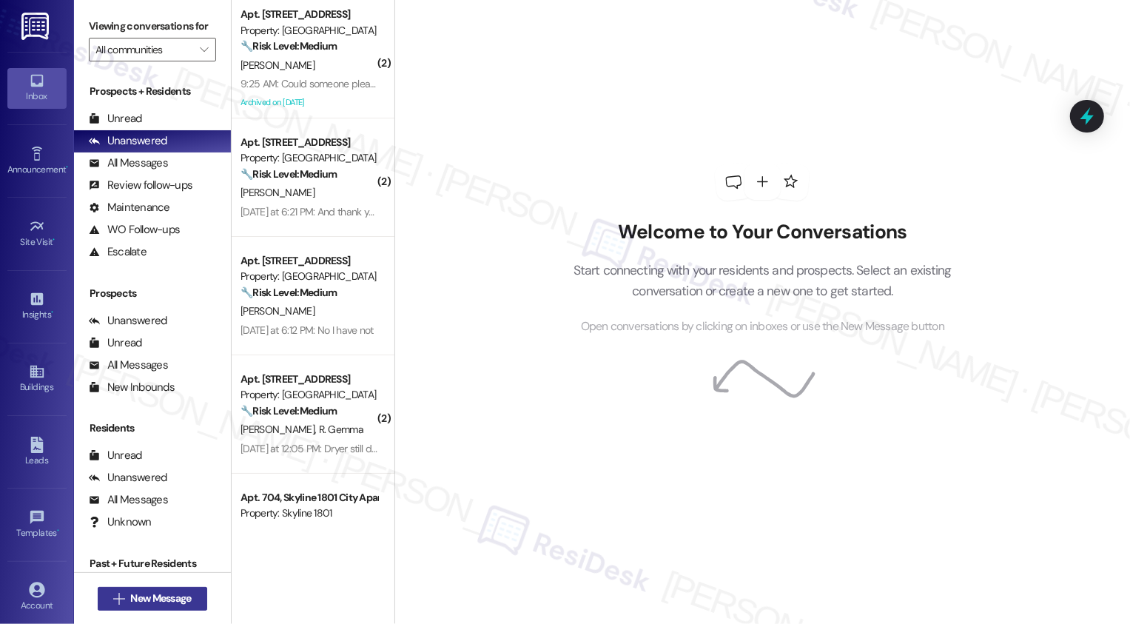
click at [175, 599] on span "New Message" at bounding box center [160, 598] width 61 height 16
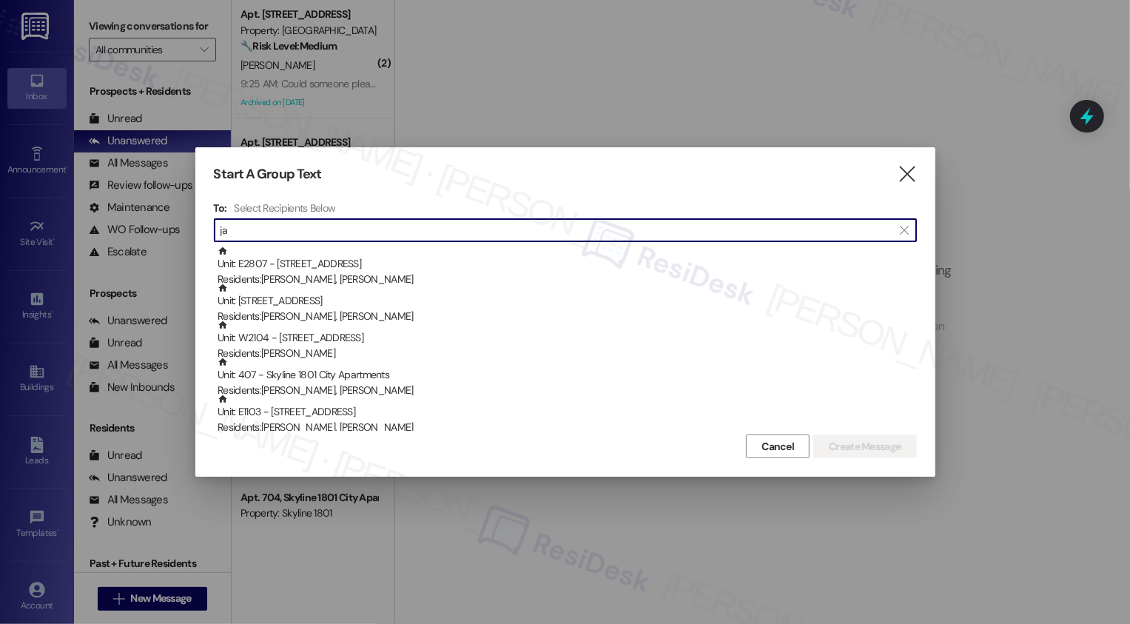
type input "j"
type input "w"
click at [903, 168] on icon "" at bounding box center [907, 174] width 20 height 16
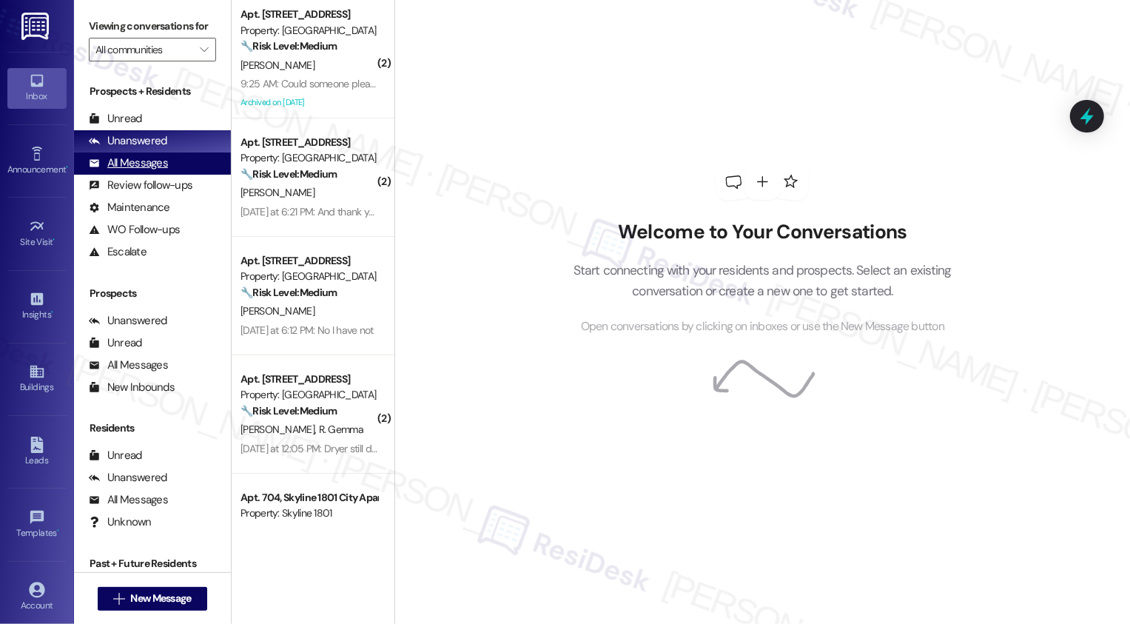
click at [168, 175] on div "All Messages (undefined)" at bounding box center [152, 163] width 157 height 22
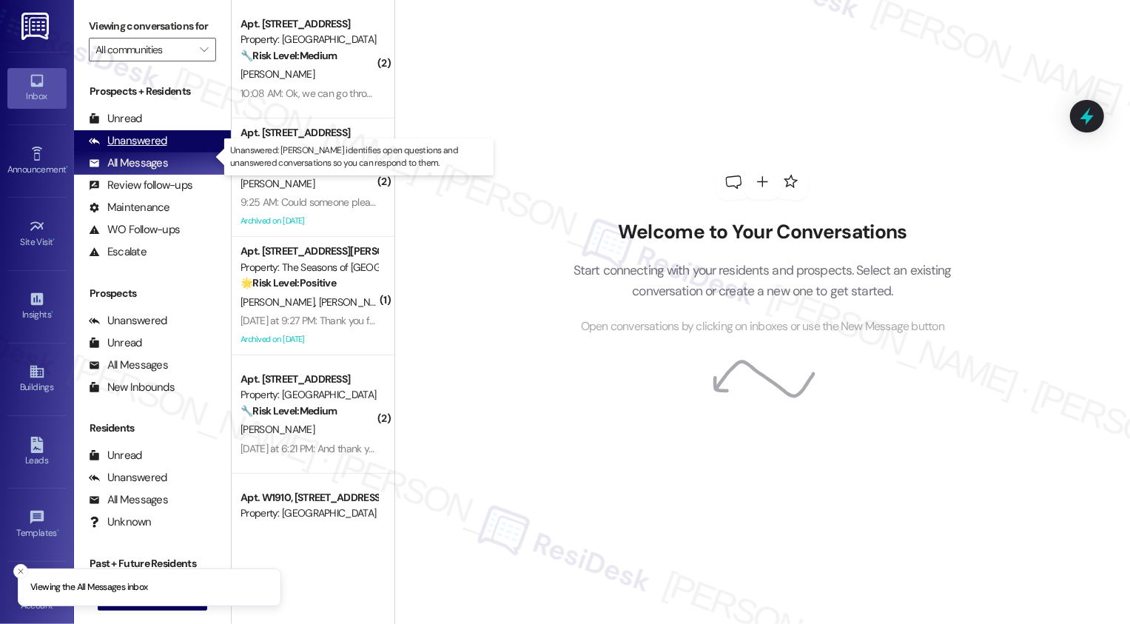
click at [164, 149] on div "Unanswered" at bounding box center [128, 141] width 78 height 16
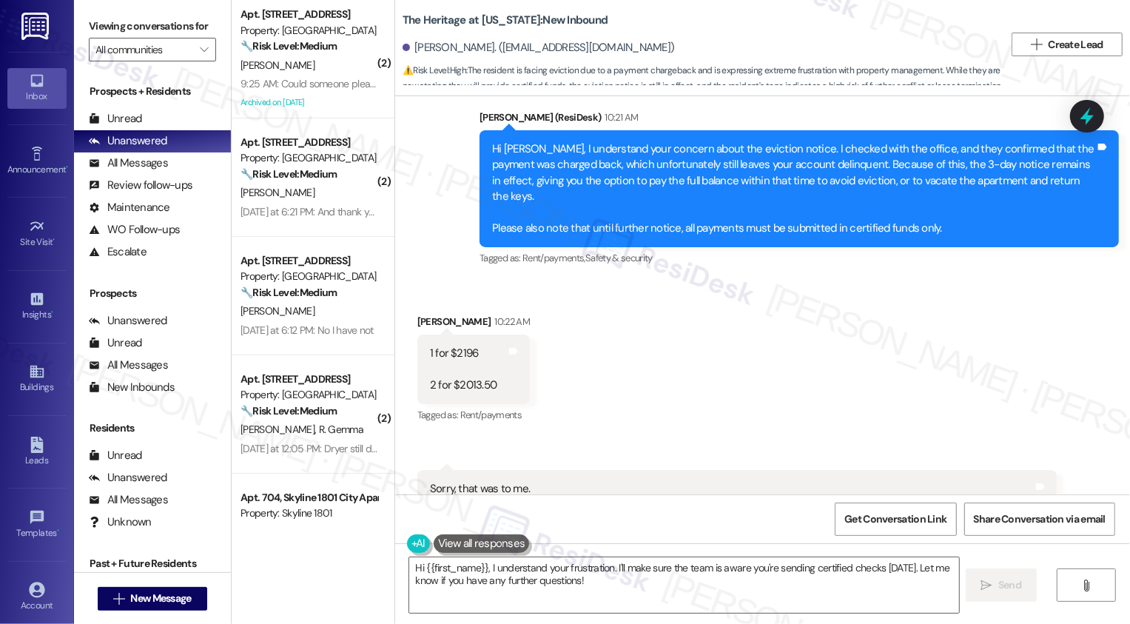
scroll to position [4730, 0]
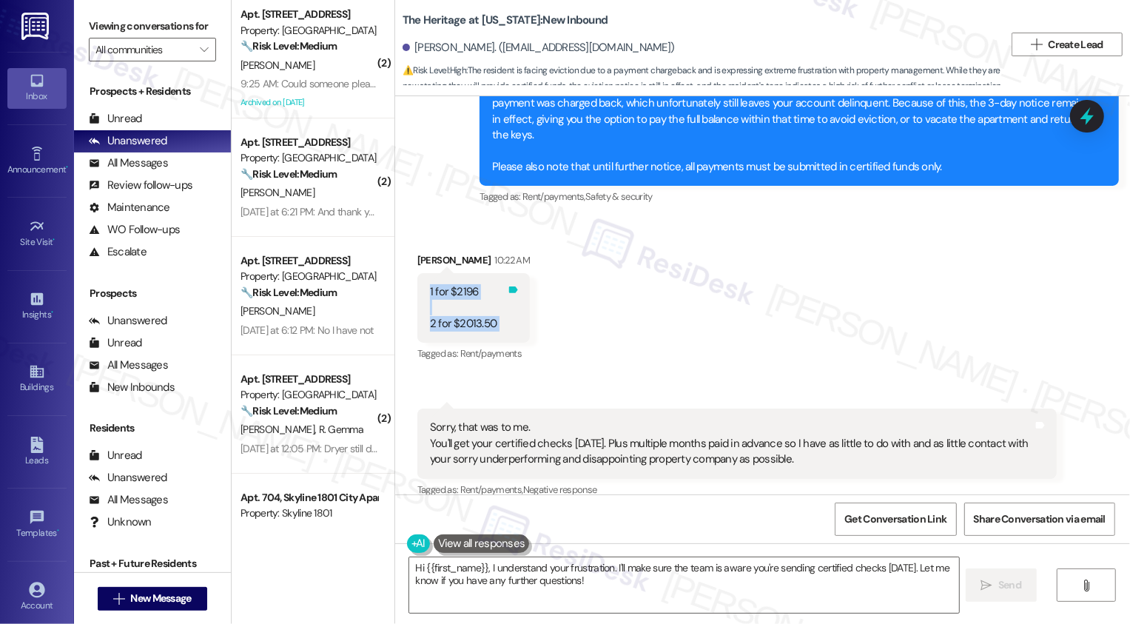
drag, startPoint x: 420, startPoint y: 239, endPoint x: 492, endPoint y: 277, distance: 81.7
click at [492, 277] on div "1 for $2196 2 for $2013.50 Tags and notes" at bounding box center [473, 308] width 112 height 70
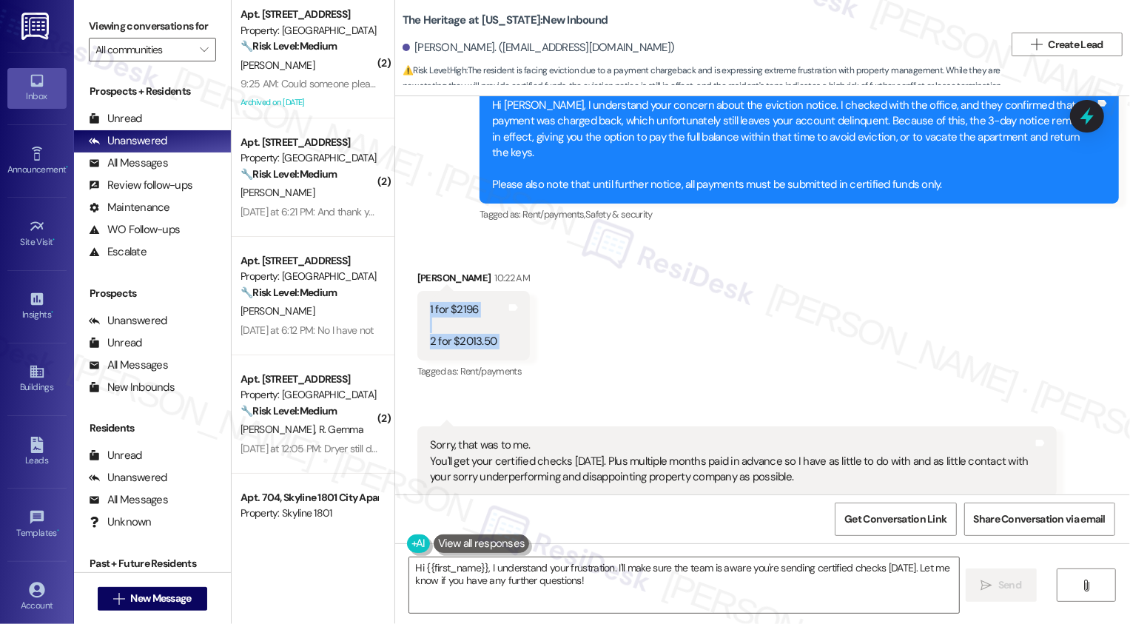
scroll to position [4789, 0]
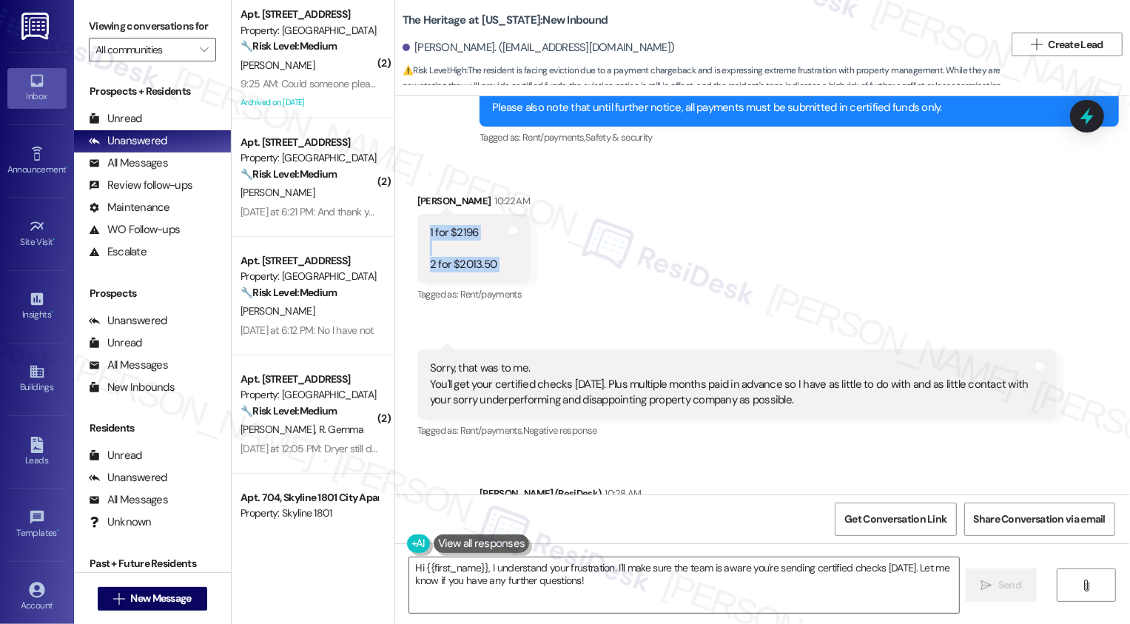
click at [573, 360] on div "Sorry, that was to me. You'll get your certified checks [DATE]. Plus multiple m…" at bounding box center [731, 383] width 603 height 47
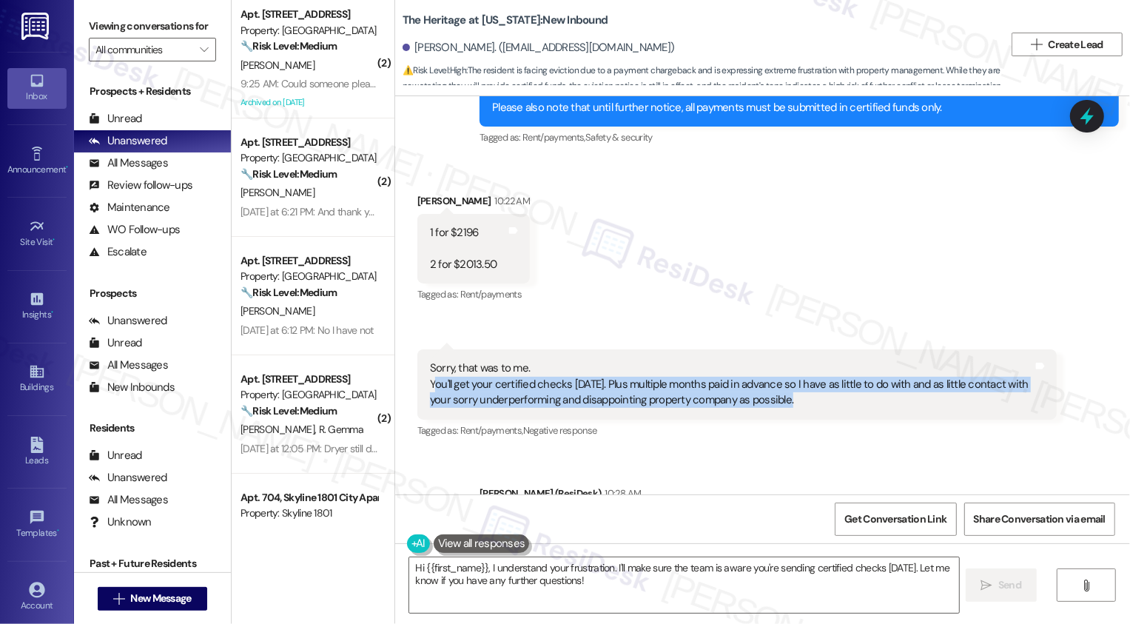
drag, startPoint x: 422, startPoint y: 332, endPoint x: 798, endPoint y: 342, distance: 376.8
click at [798, 360] on div "Sorry, that was to me. You'll get your certified checks [DATE]. Plus multiple m…" at bounding box center [731, 383] width 603 height 47
copy div "You'll get your certified checks [DATE]. Plus multiple months paid in advance s…"
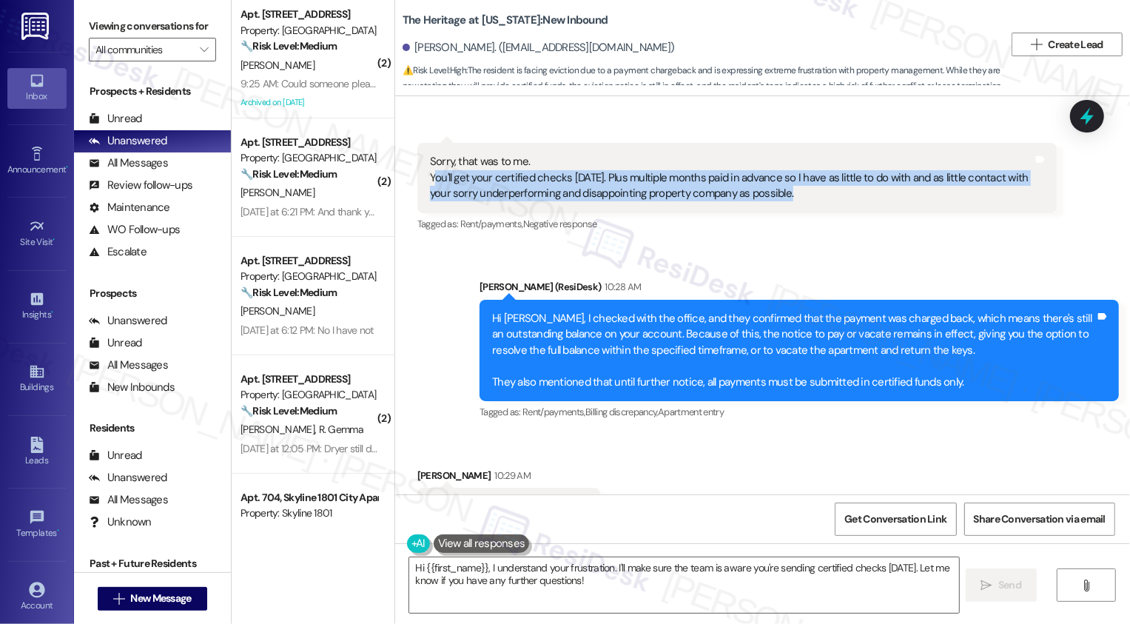
scroll to position [5010, 0]
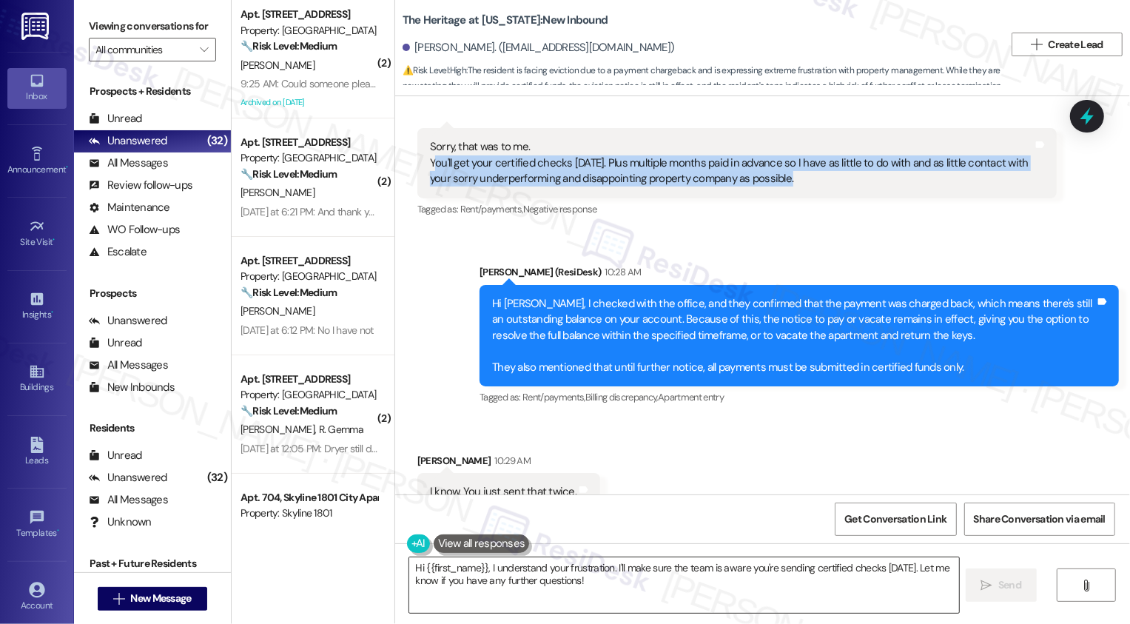
click at [470, 570] on textarea "Hi {{first_name}}, I understand your frustration. I'll make sure the team is aw…" at bounding box center [684, 584] width 550 height 55
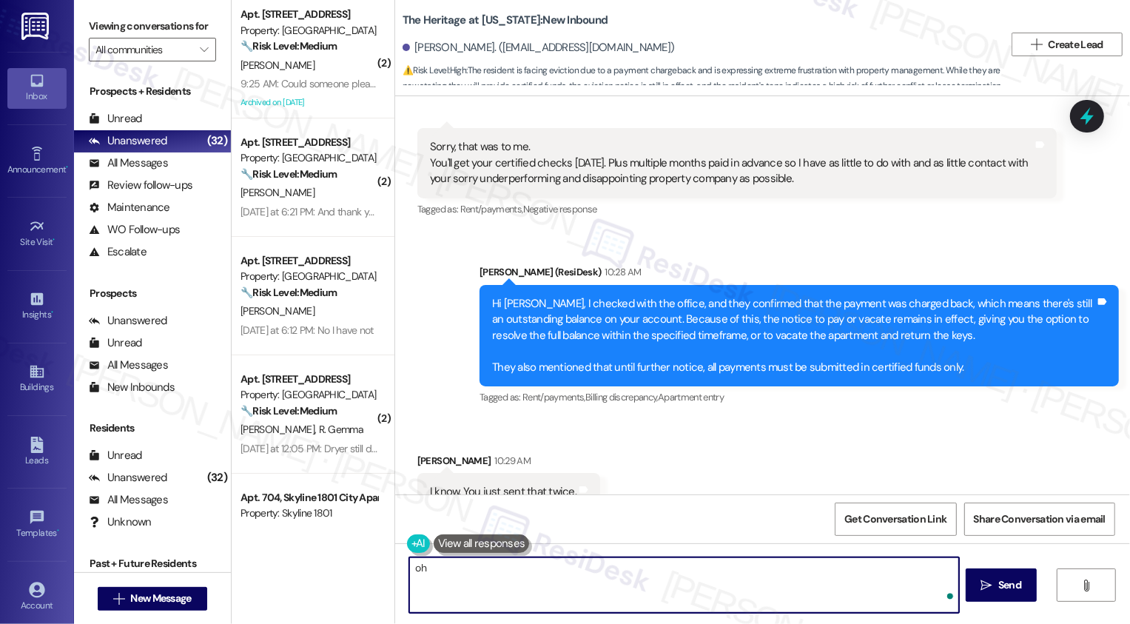
type textarea "o"
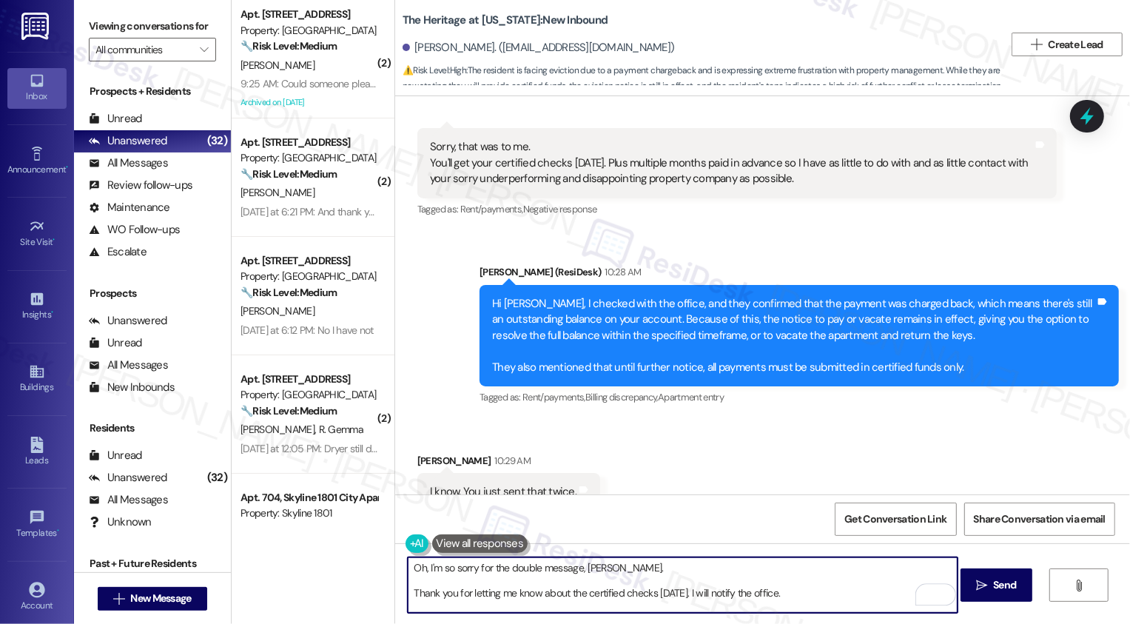
click at [673, 593] on textarea "Oh, I'm so sorry for the double message, [PERSON_NAME]. Thank you for letting m…" at bounding box center [683, 584] width 550 height 55
click at [679, 596] on textarea "Oh, I'm so sorry for the double message, [PERSON_NAME]. Thank you for letting m…" at bounding box center [683, 584] width 550 height 55
click at [915, 592] on textarea "Oh, I'm so sorry for the double message, [PERSON_NAME]. Thank you for letting m…" at bounding box center [683, 584] width 550 height 55
click at [918, 595] on div "Rewrite with Grammarly" at bounding box center [917, 594] width 16 height 17
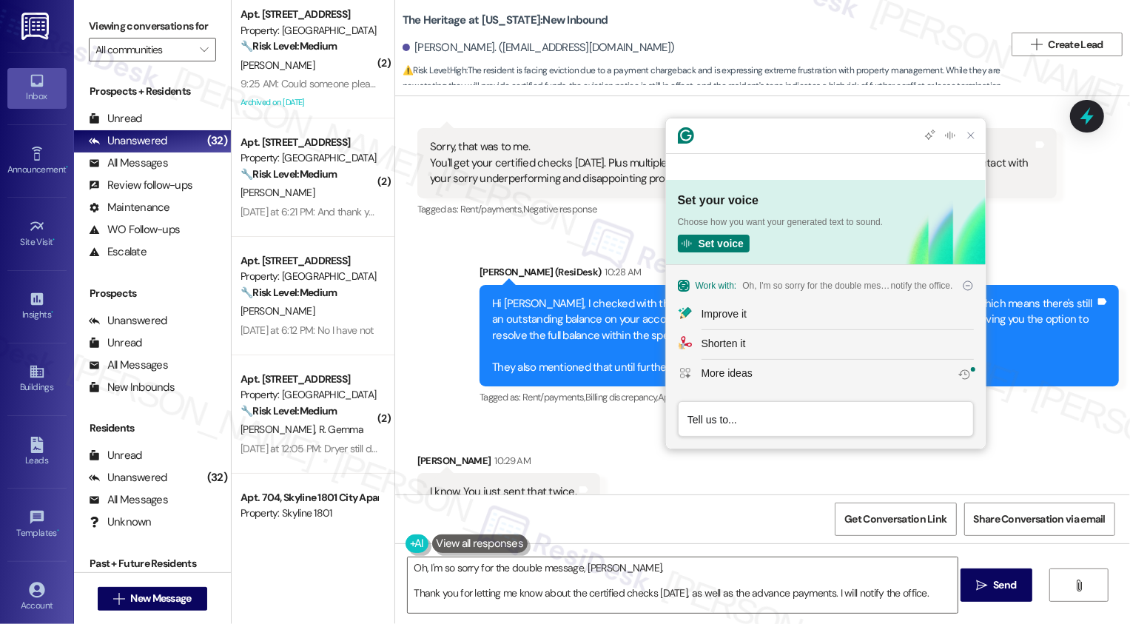
scroll to position [0, 0]
click at [824, 312] on div "Improve it" at bounding box center [837, 314] width 272 height 16
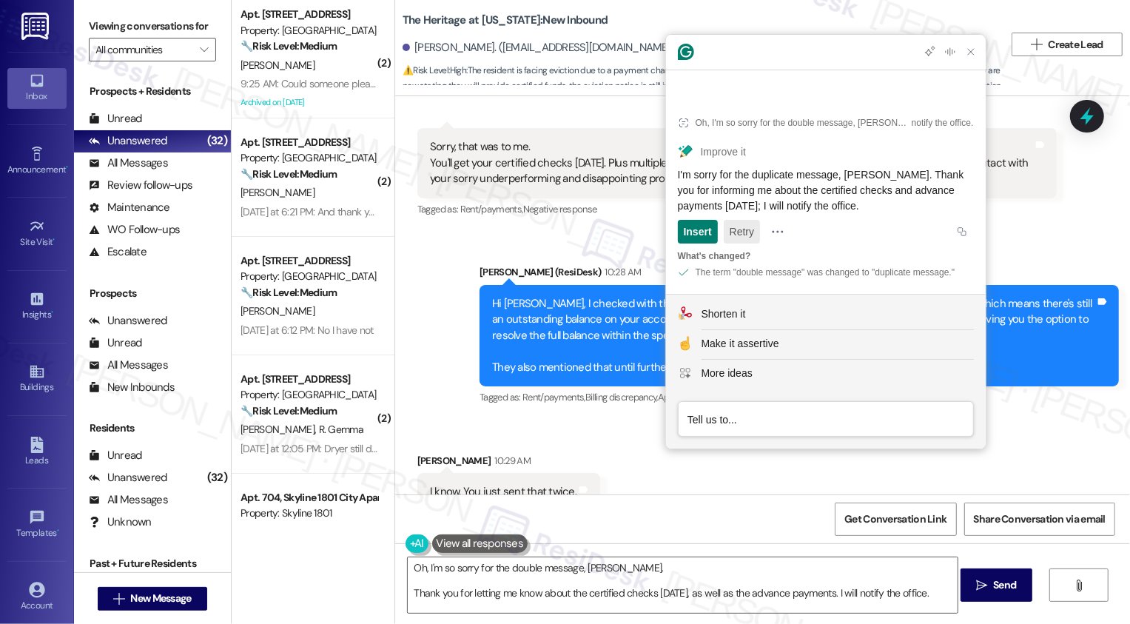
click at [739, 238] on button "Retry" at bounding box center [742, 232] width 36 height 24
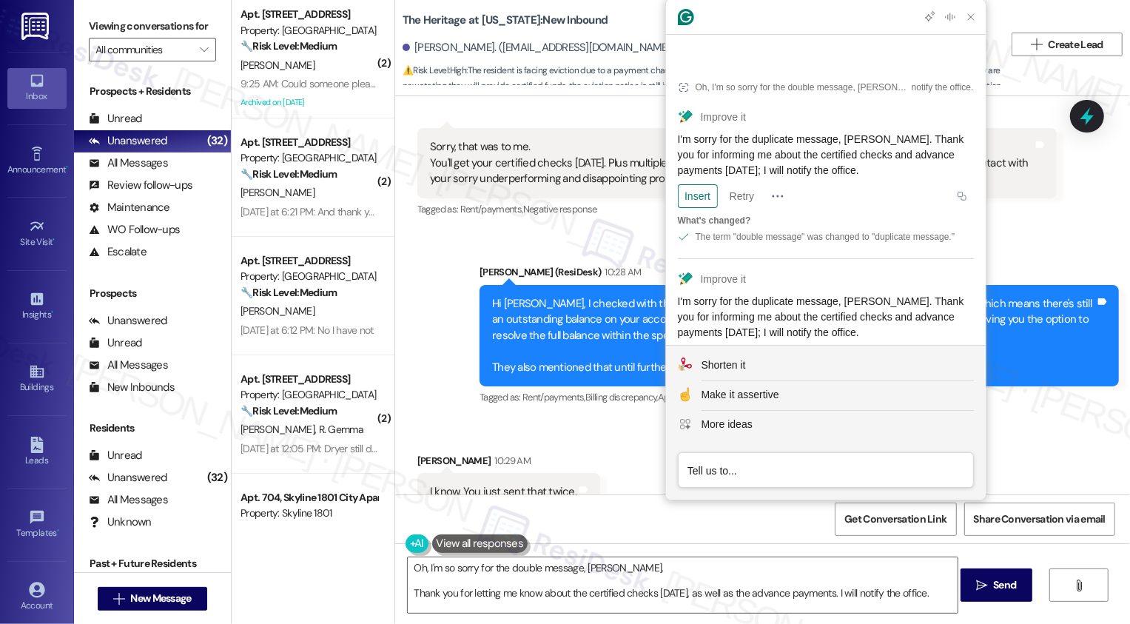
click at [695, 346] on div "Insert" at bounding box center [698, 358] width 28 height 24
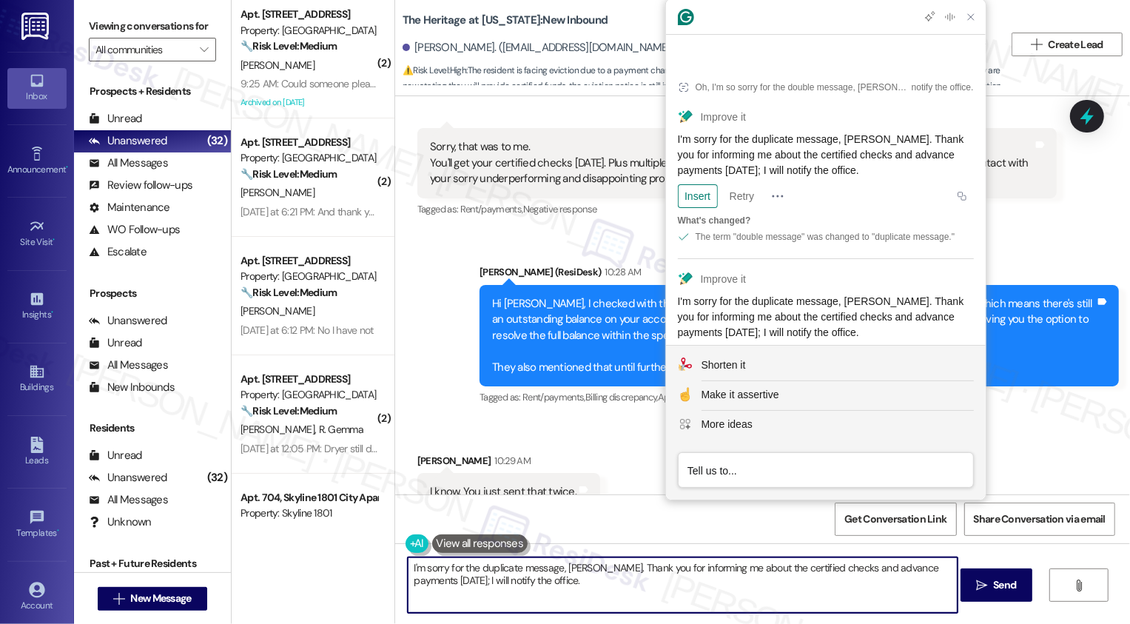
click at [431, 583] on textarea "I'm sorry for the duplicate message, [PERSON_NAME]. Thank you for informing me …" at bounding box center [683, 584] width 550 height 55
click at [539, 585] on textarea "I'm sorry for the duplicate message, [PERSON_NAME]. Thank you for informing me …" at bounding box center [683, 584] width 550 height 55
click at [566, 596] on textarea "I'm sorry for the duplicate message, [PERSON_NAME]. Thank you for informing me …" at bounding box center [683, 584] width 550 height 55
click at [564, 581] on textarea "I'm sorry for the duplicate message, [PERSON_NAME]. Thank you for informing me …" at bounding box center [683, 584] width 550 height 55
click at [600, 588] on textarea "I'm sorry for the duplicate message, [PERSON_NAME]. Thank you for informing me …" at bounding box center [683, 584] width 550 height 55
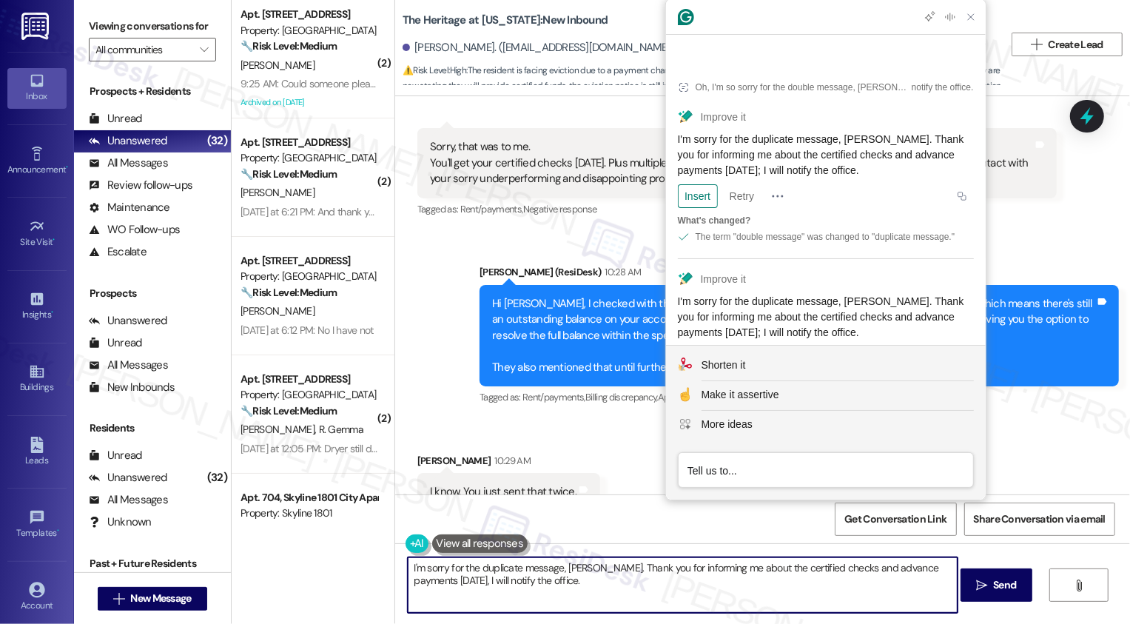
click at [600, 588] on textarea "I'm sorry for the duplicate message, [PERSON_NAME]. Thank you for informing me …" at bounding box center [683, 584] width 550 height 55
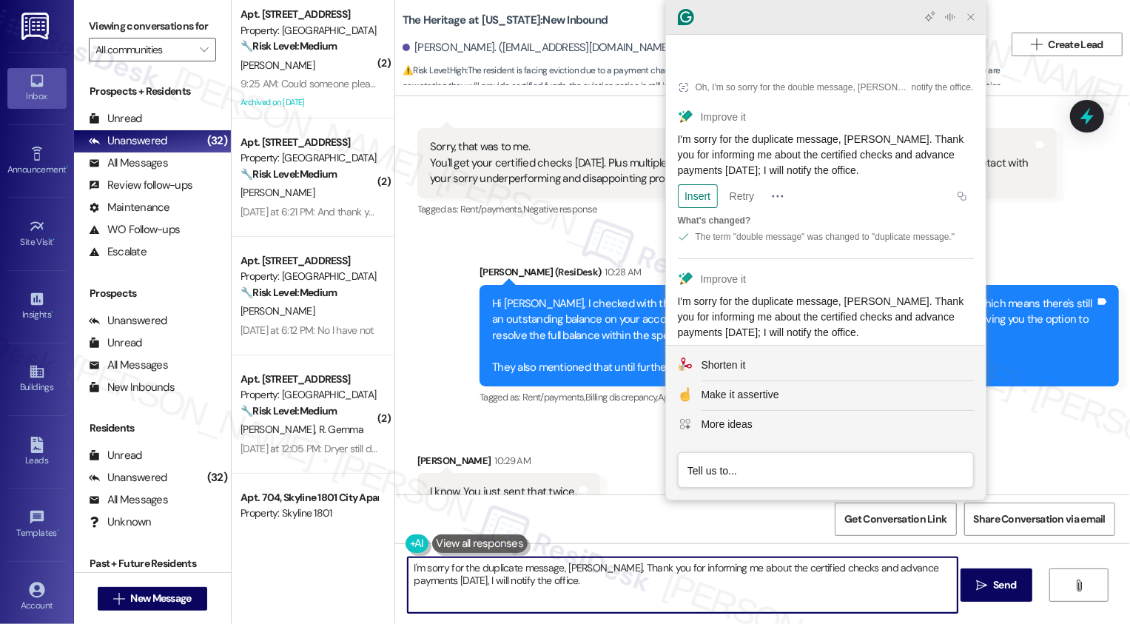
click at [969, 22] on icon "Close Grammarly Assistant" at bounding box center [971, 17] width 12 height 12
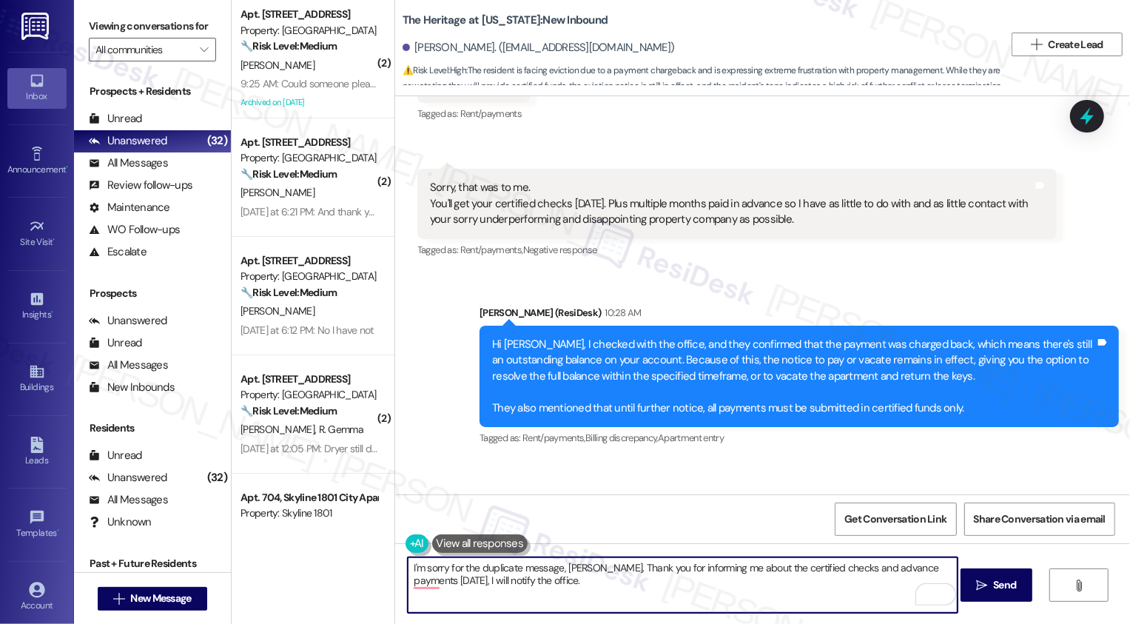
scroll to position [4943, 0]
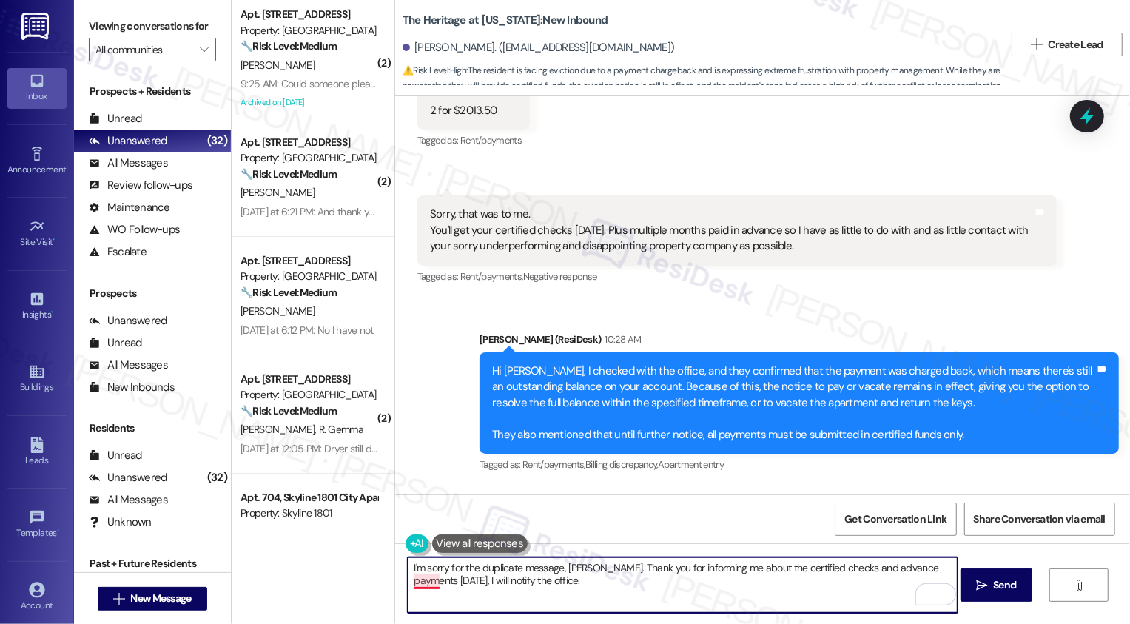
click at [416, 583] on textarea "I'm sorry for the duplicate message, [PERSON_NAME]. Thank you for informing me …" at bounding box center [683, 584] width 550 height 55
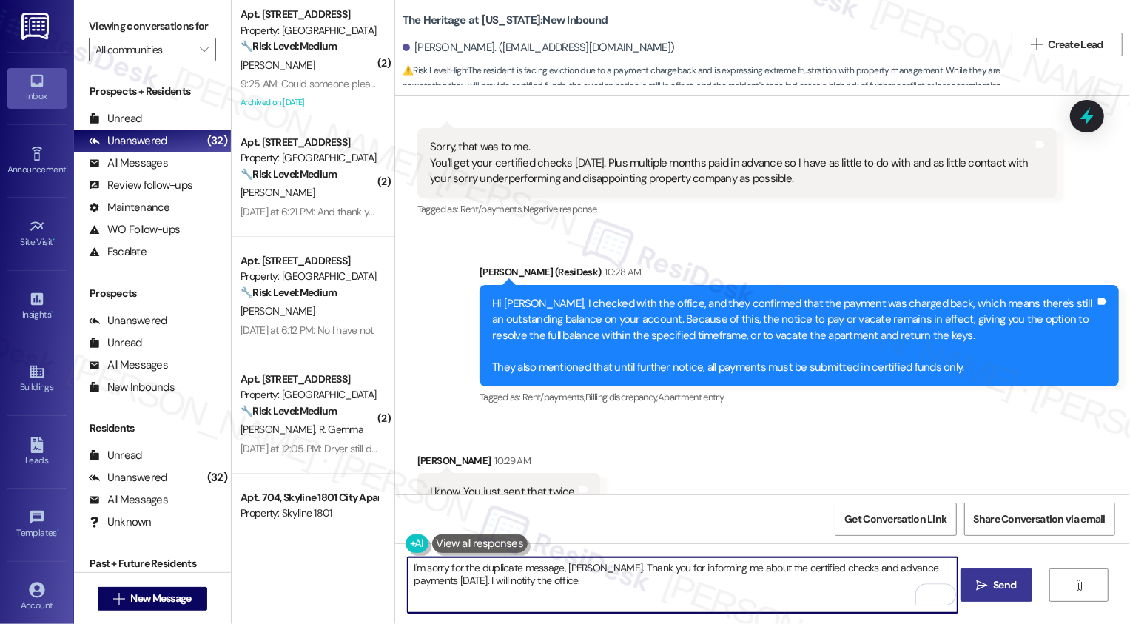
type textarea "I'm sorry for the duplicate message, [PERSON_NAME]. Thank you for informing me …"
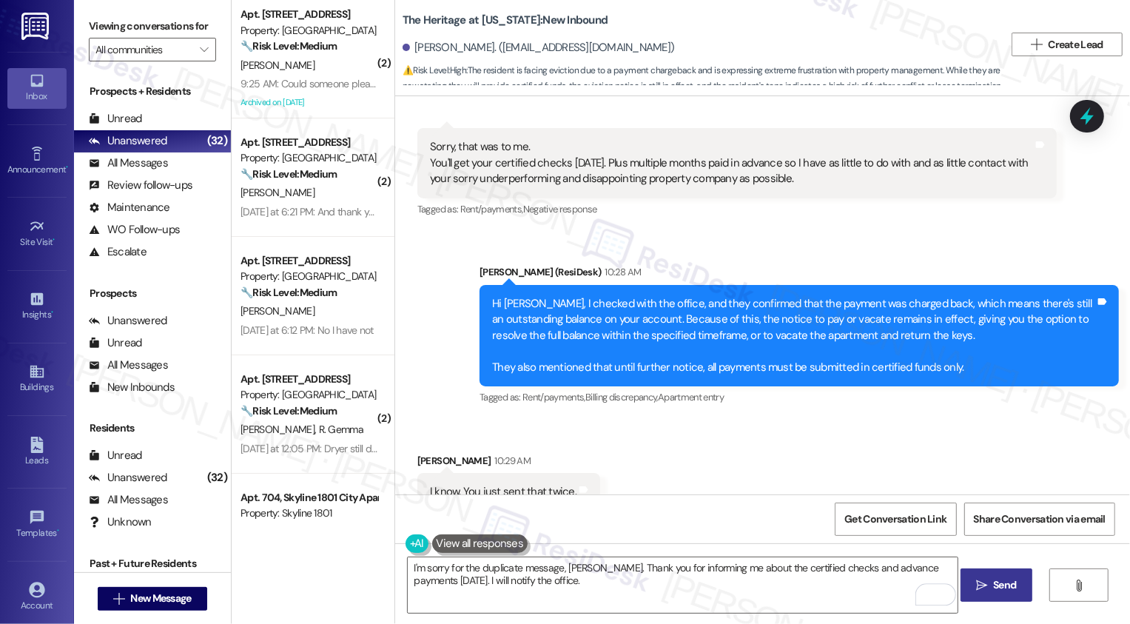
click at [976, 585] on icon "" at bounding box center [981, 585] width 11 height 12
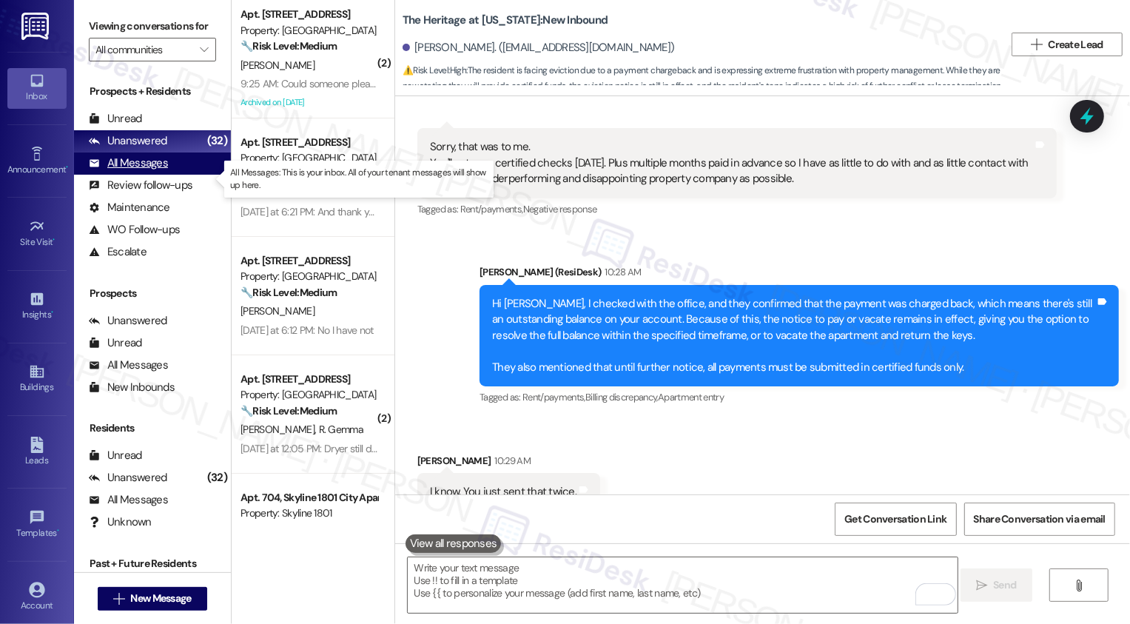
click at [149, 171] on div "All Messages" at bounding box center [128, 163] width 79 height 16
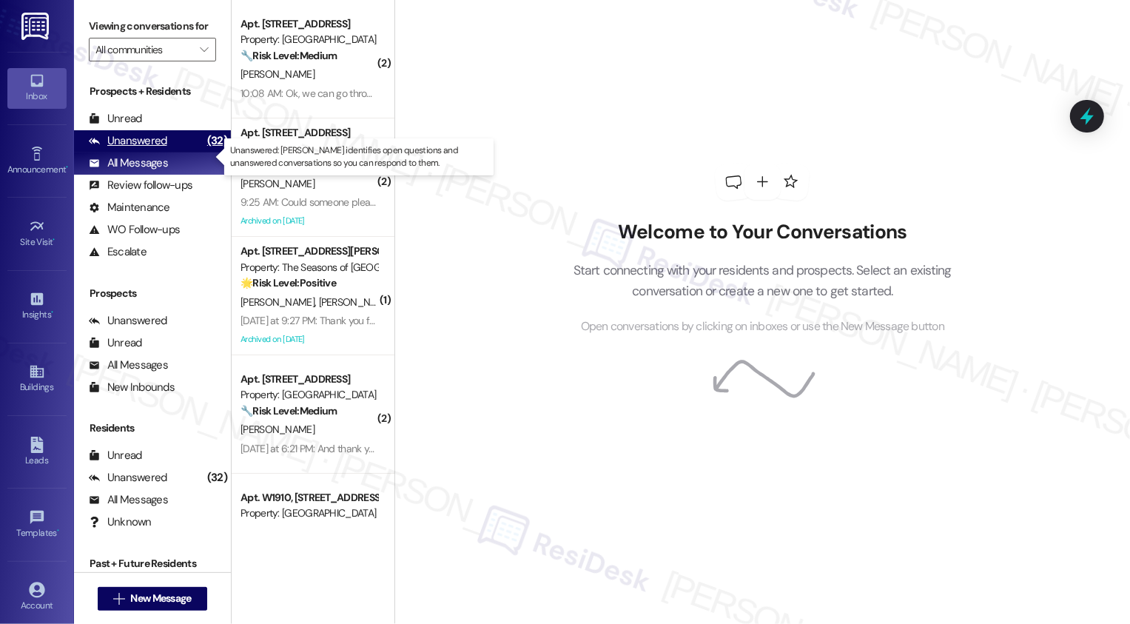
click at [147, 149] on div "Unanswered" at bounding box center [128, 141] width 78 height 16
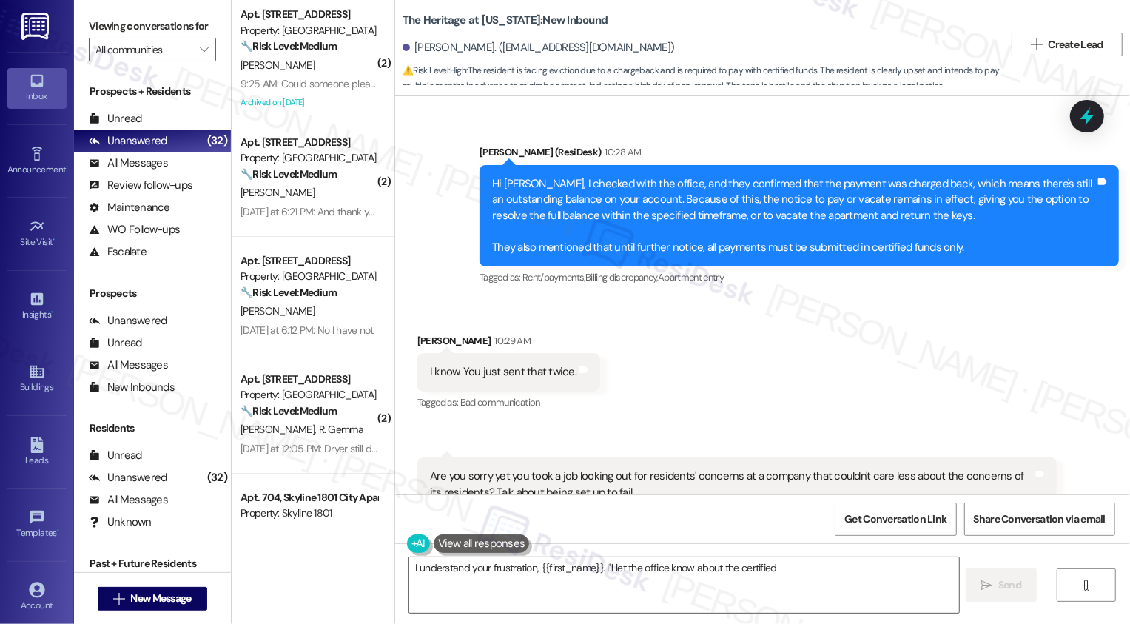
scroll to position [5271, 0]
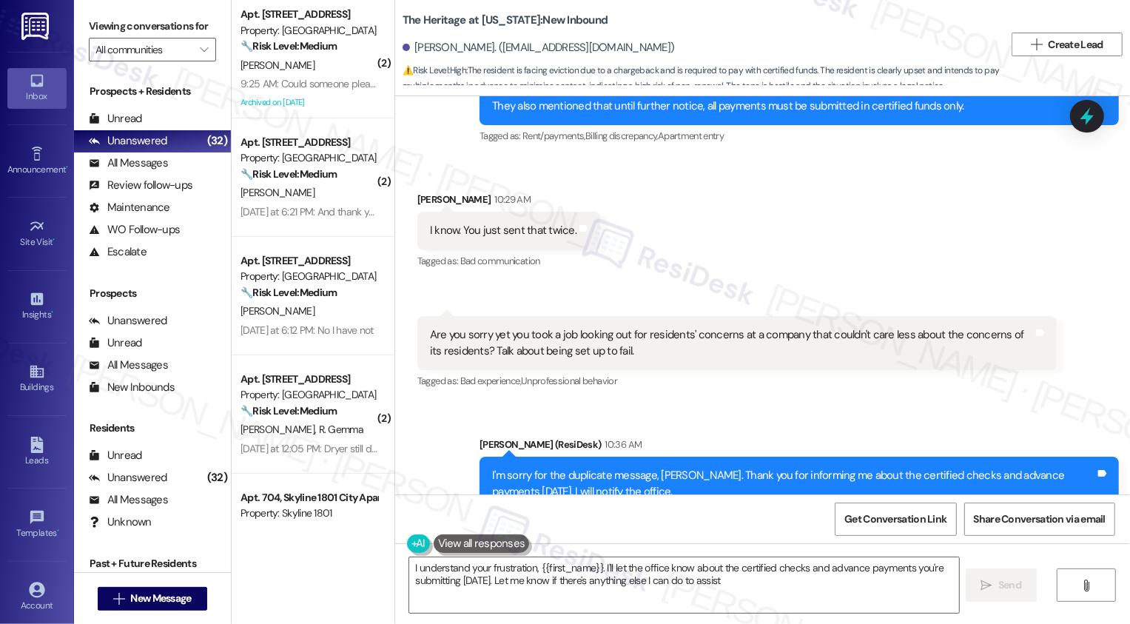
type textarea "I understand your frustration, {{first_name}}. I'll let the office know about t…"
click at [185, 175] on div "All Messages (undefined)" at bounding box center [152, 163] width 157 height 22
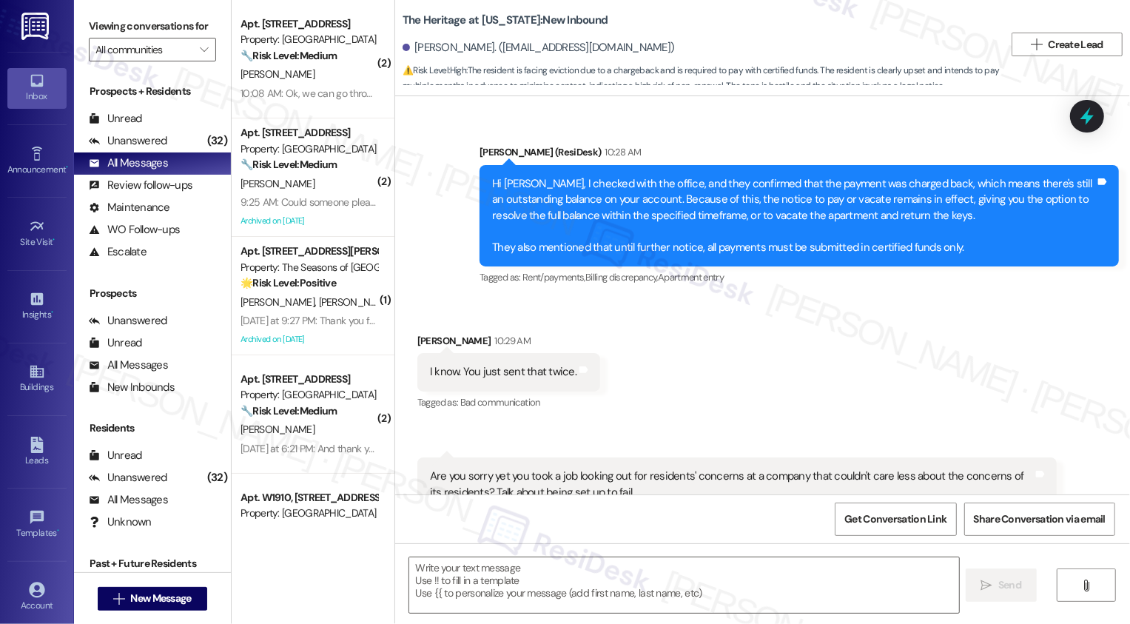
scroll to position [5130, 0]
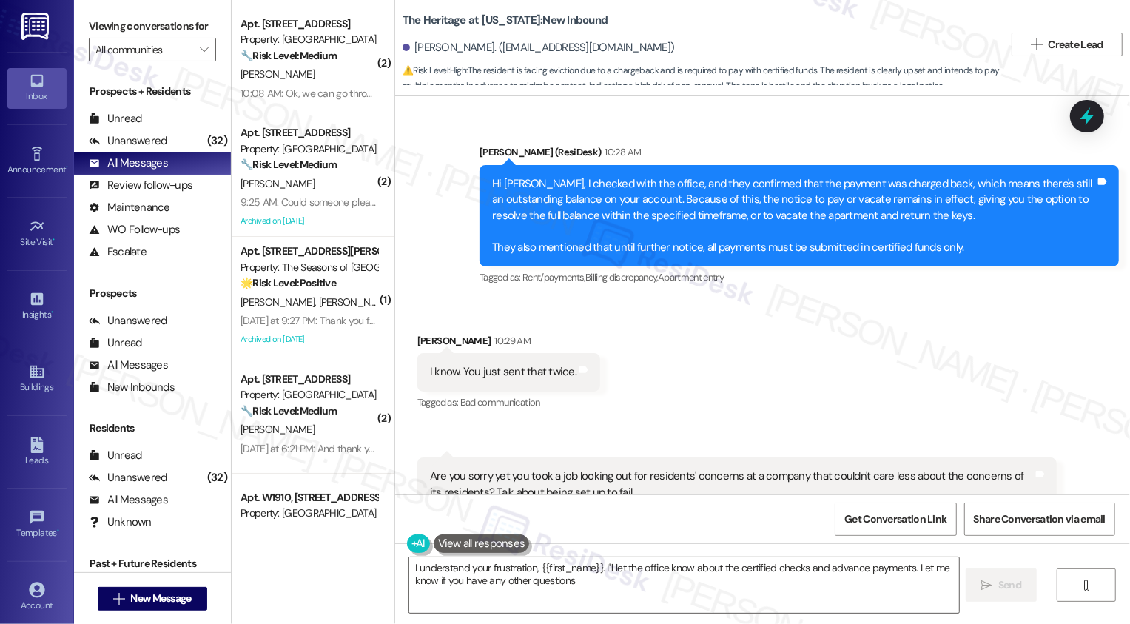
type textarea "I understand your frustration, {{first_name}}. I'll let the office know about t…"
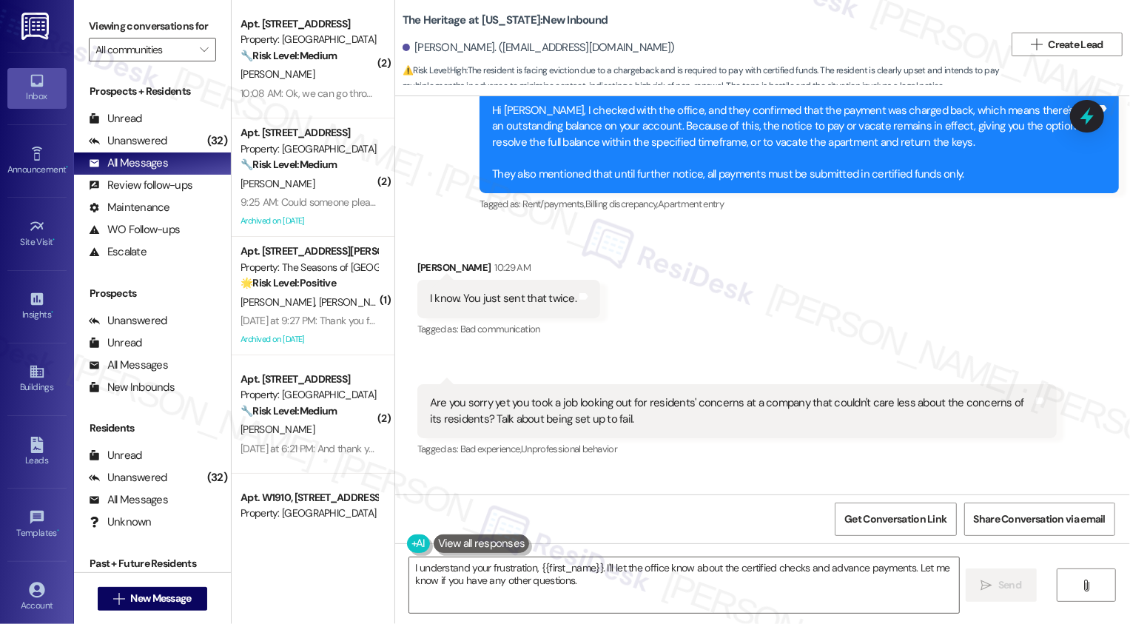
scroll to position [5109, 0]
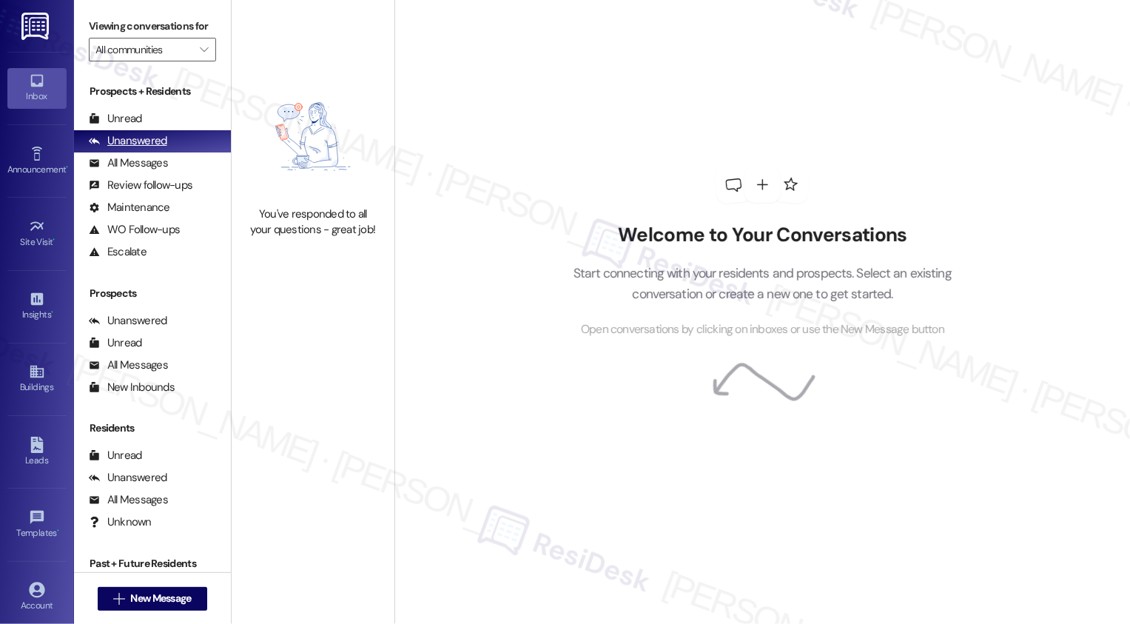
click at [163, 149] on div "Unanswered" at bounding box center [128, 141] width 78 height 16
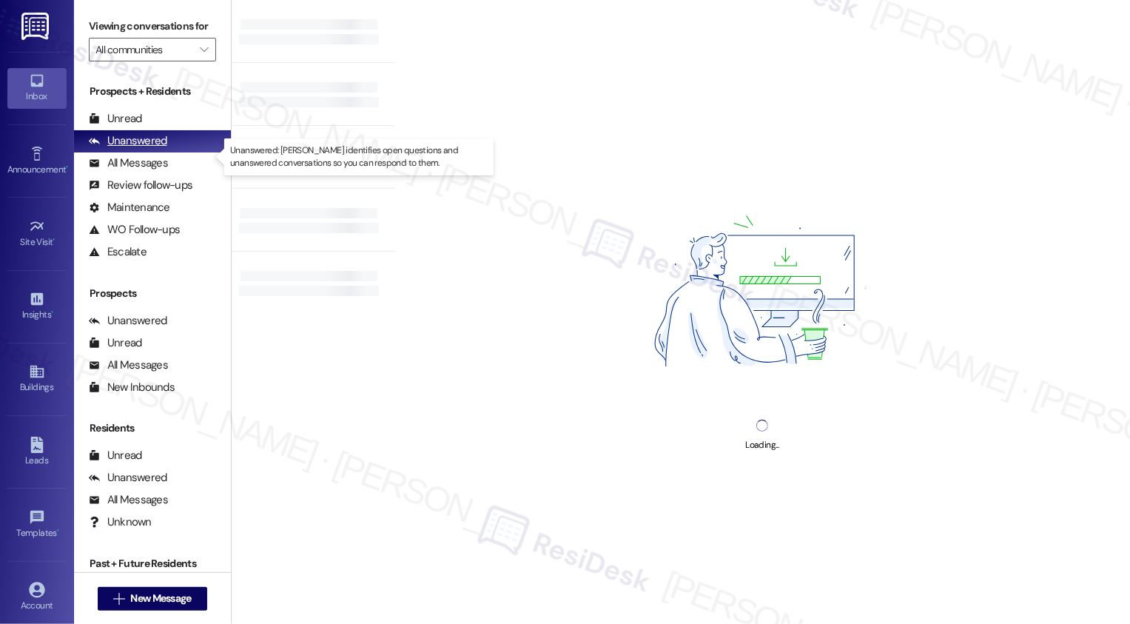
click at [163, 149] on div "Unanswered" at bounding box center [128, 141] width 78 height 16
